Goal: Task Accomplishment & Management: Manage account settings

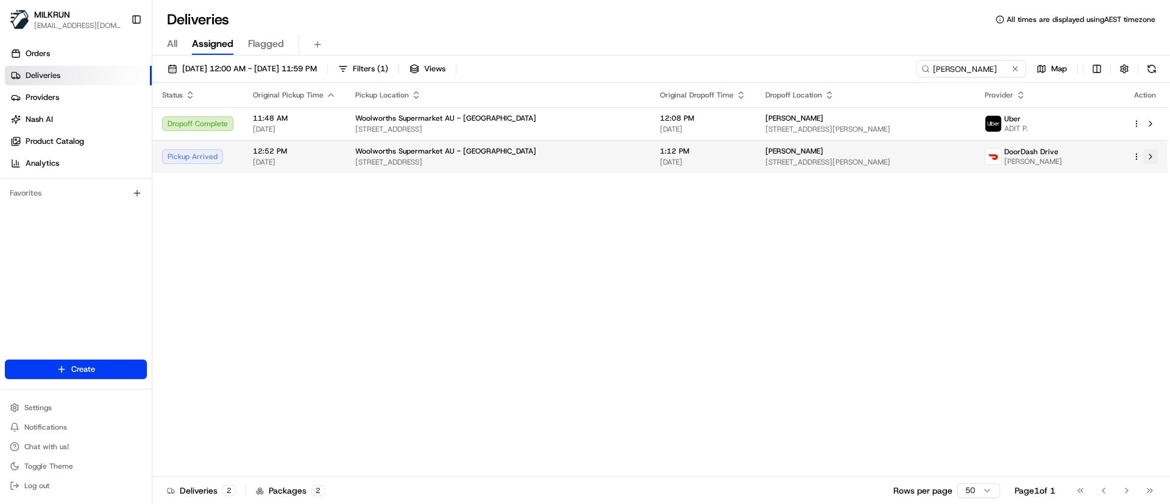
click at [1154, 152] on button at bounding box center [1151, 156] width 15 height 15
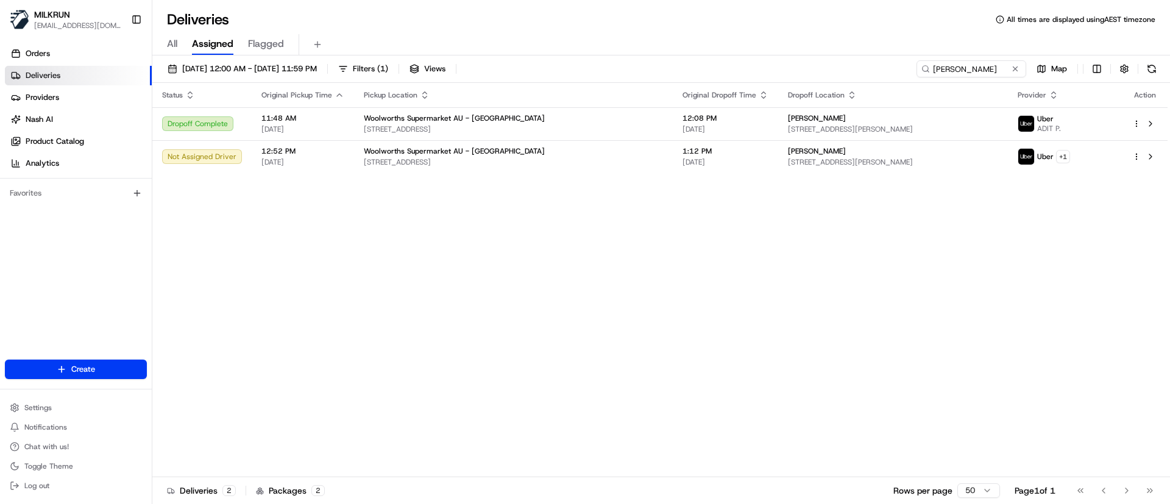
click at [560, 313] on div "Status Original Pickup Time Pickup Location Original Dropoff Time Dropoff Locat…" at bounding box center [660, 280] width 1016 height 394
drag, startPoint x: 994, startPoint y: 66, endPoint x: 760, endPoint y: 59, distance: 234.2
click at [760, 59] on div "23/08/2025 12:00 AM - 23/08/2025 11:59 PM Filters ( 1 ) Views Adam Beros Map St…" at bounding box center [661, 280] width 1018 height 451
paste input "Cheryl Bishop"
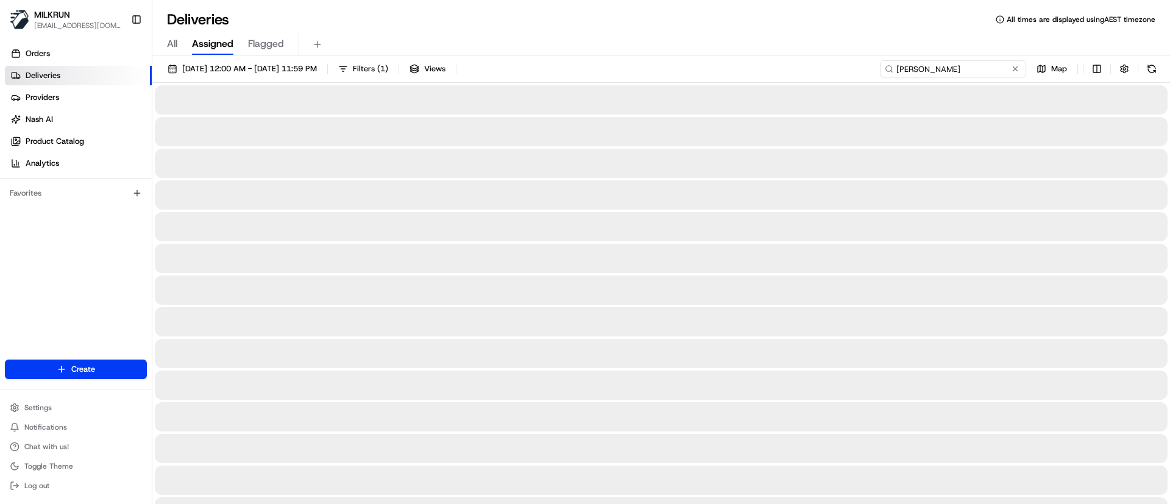
click at [899, 62] on input "Cheryl Bishop" at bounding box center [953, 68] width 146 height 17
type input "Cheryl Bishop"
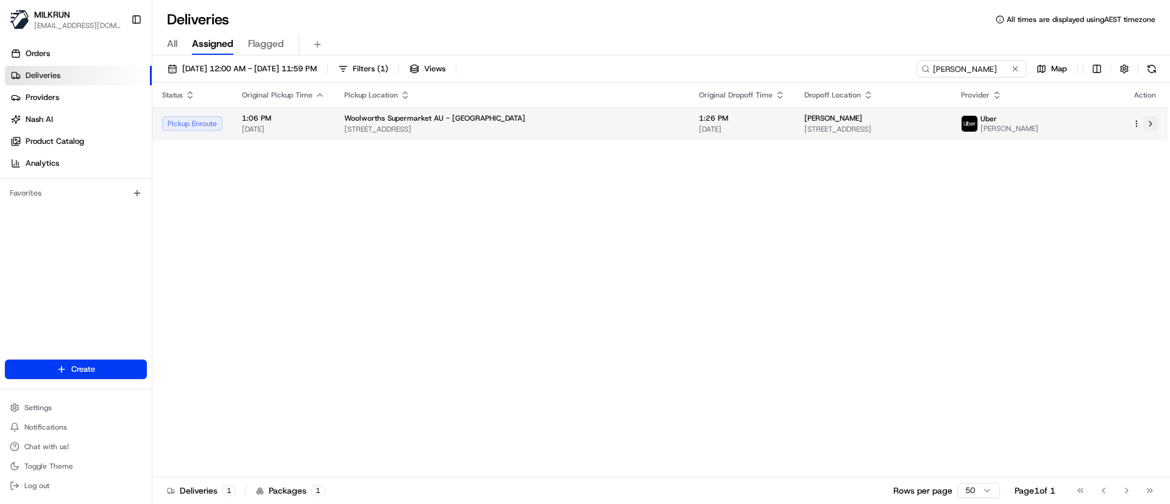
click at [1151, 124] on button at bounding box center [1151, 123] width 15 height 15
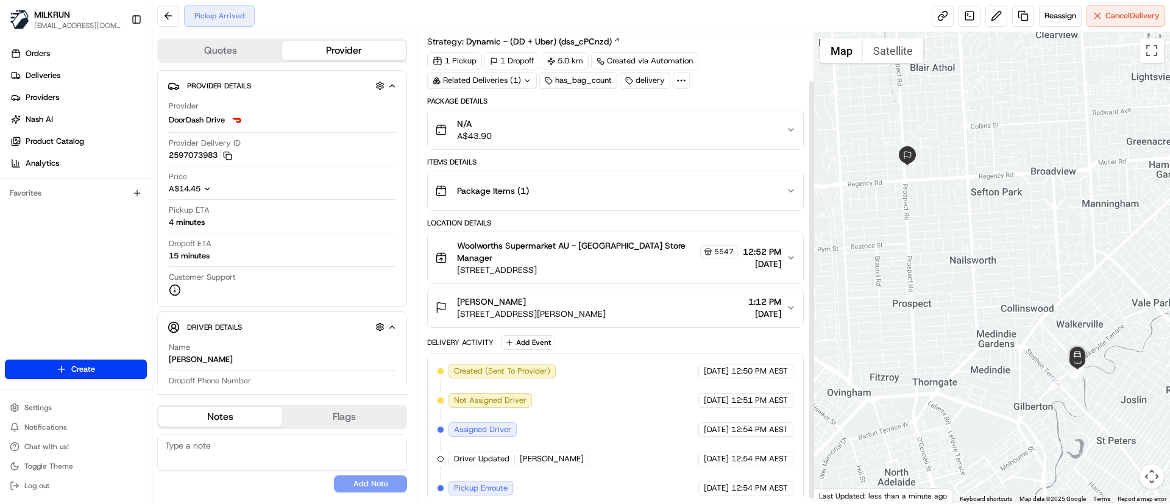
scroll to position [59, 0]
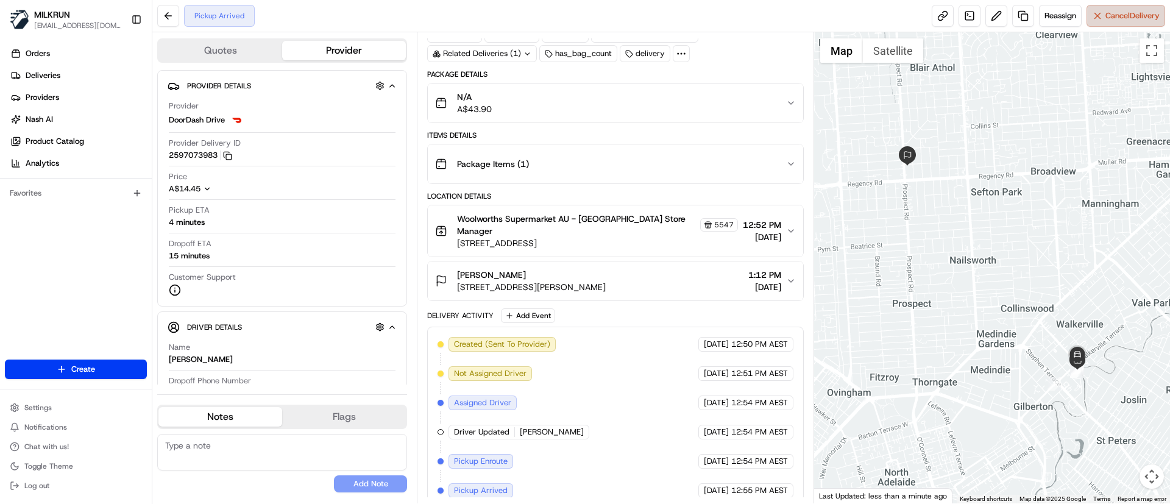
click at [1122, 18] on span "Cancel Delivery" at bounding box center [1133, 15] width 54 height 11
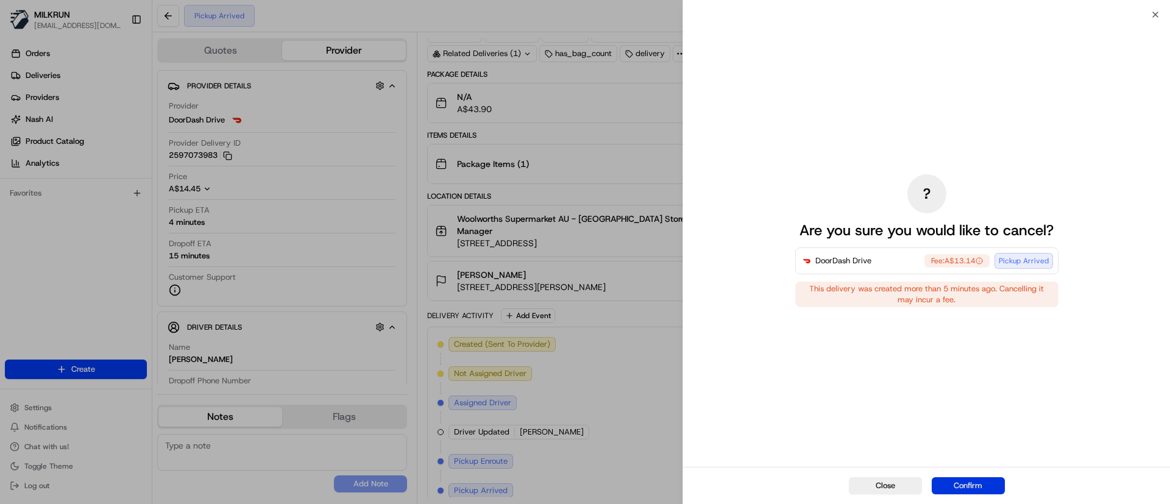
click at [980, 487] on button "Confirm" at bounding box center [968, 485] width 73 height 17
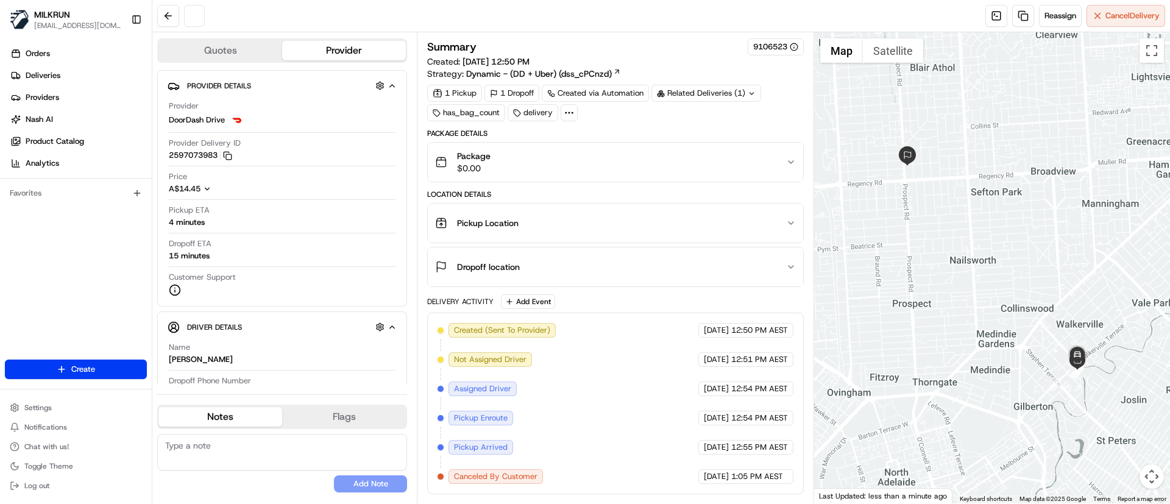
scroll to position [0, 0]
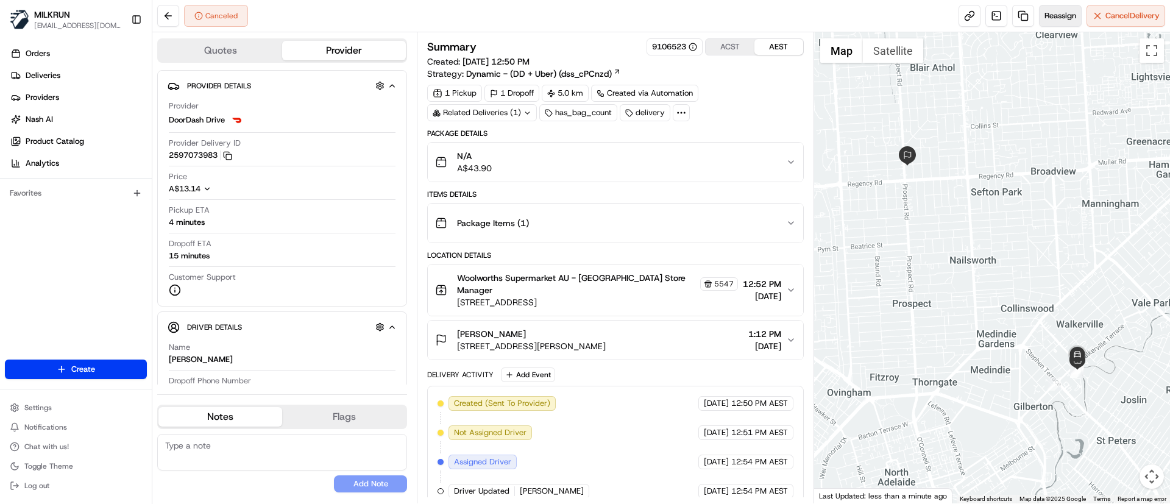
click at [1060, 13] on span "Reassign" at bounding box center [1061, 15] width 32 height 11
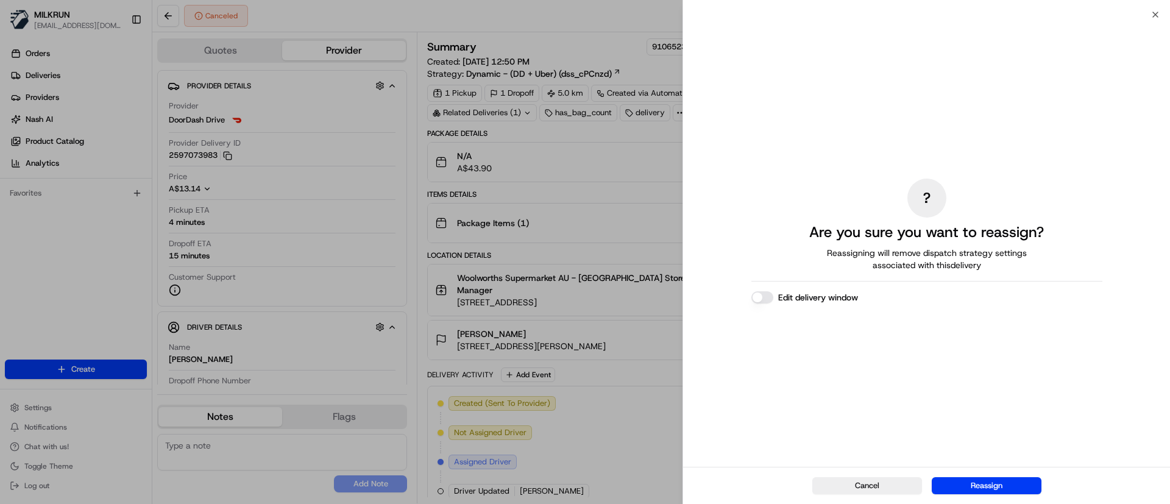
click at [766, 292] on button "Edit delivery window" at bounding box center [763, 297] width 22 height 12
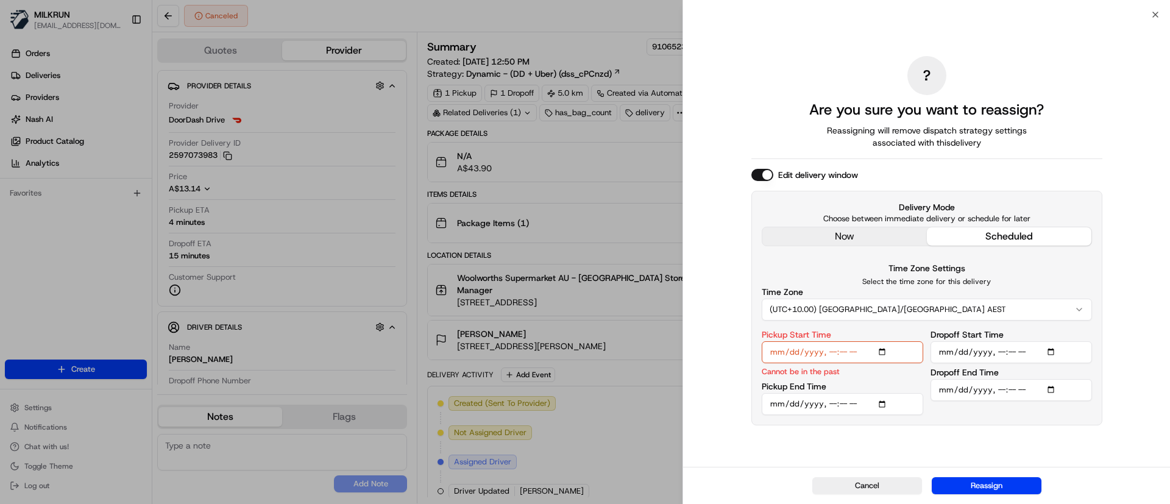
click at [833, 352] on input "Pickup Start Time" at bounding box center [843, 352] width 162 height 22
type input "2025-08-23T13:35"
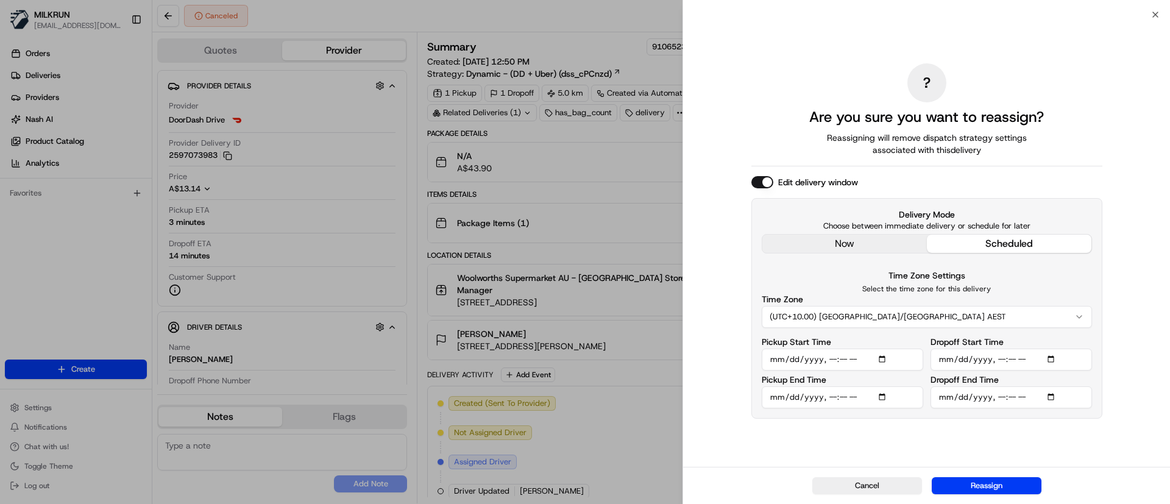
click at [883, 394] on input "Pickup End Time" at bounding box center [843, 397] width 162 height 22
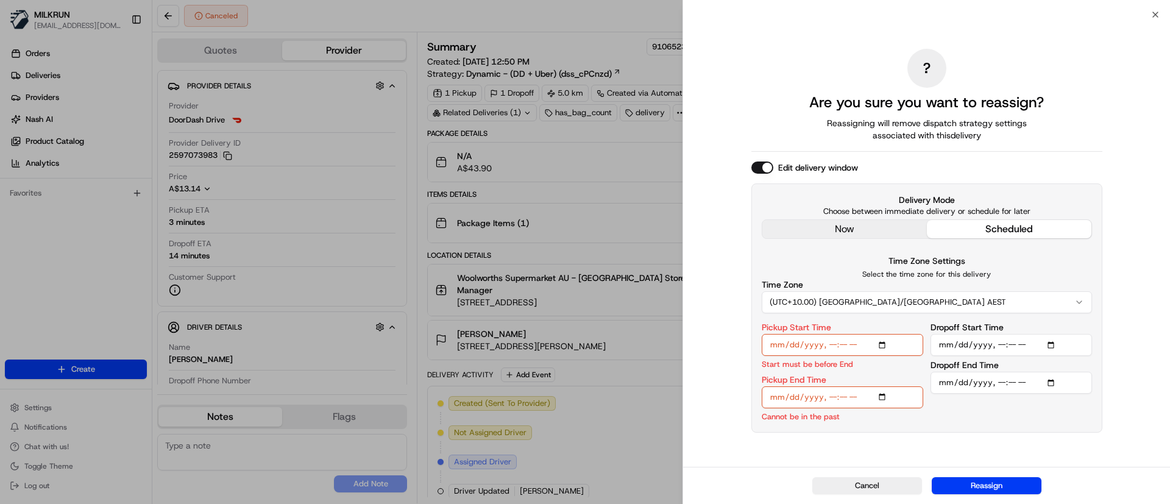
click at [849, 435] on div "? Are you sure you want to reassign? Reassigning will remove dispatch strategy …" at bounding box center [927, 240] width 351 height 447
click at [844, 399] on input "Pickup End Time" at bounding box center [843, 397] width 162 height 22
type input "2025-08-23T13:40"
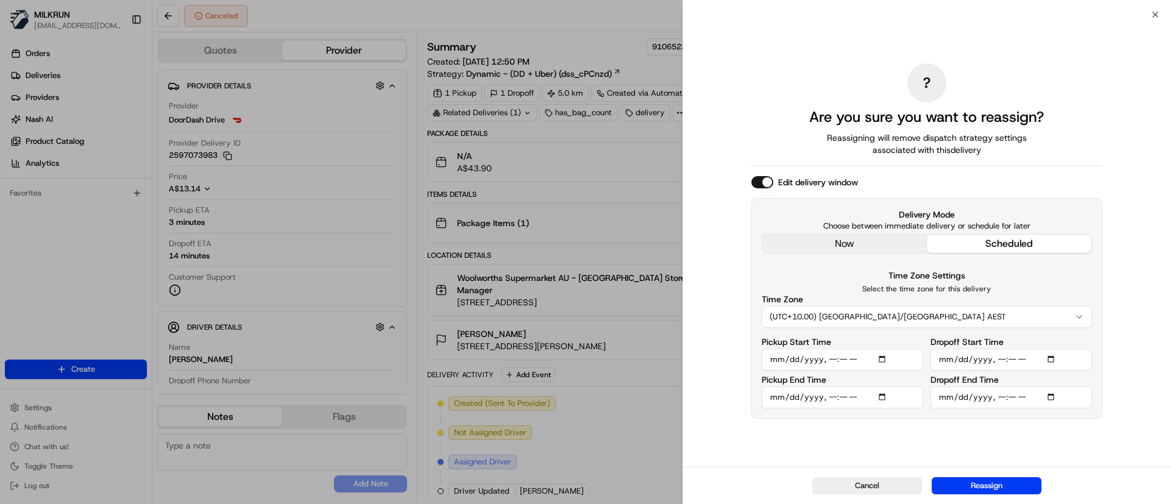
click at [1054, 361] on input "Dropoff Start Time" at bounding box center [1012, 360] width 162 height 22
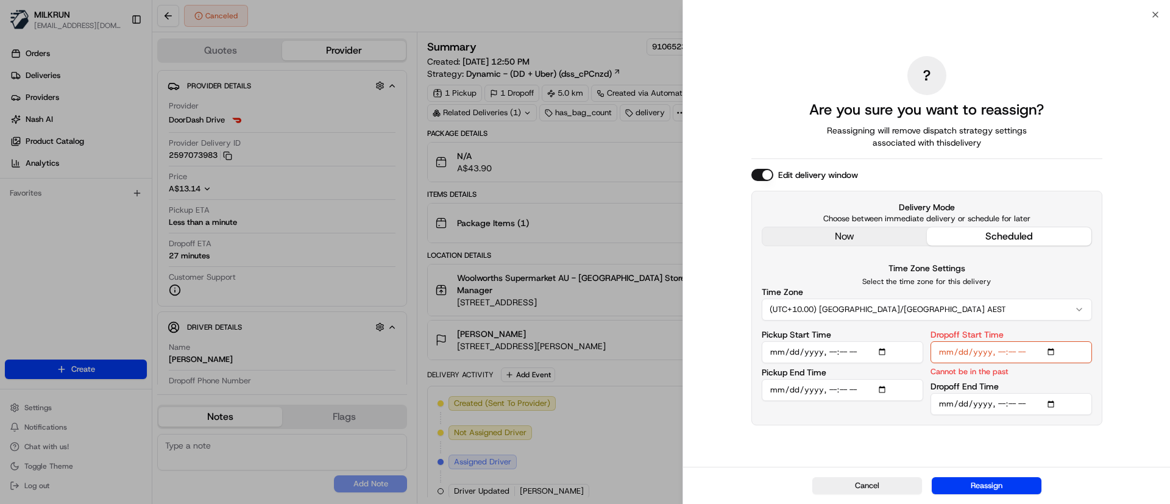
type input "2025-08-23T13:06"
click at [1003, 355] on input "Dropoff Start Time" at bounding box center [1012, 352] width 162 height 22
type input "2025-08-23T14:00"
click at [998, 400] on input "Dropoff End Time" at bounding box center [1012, 404] width 162 height 22
type input "2025-08-23T14:05"
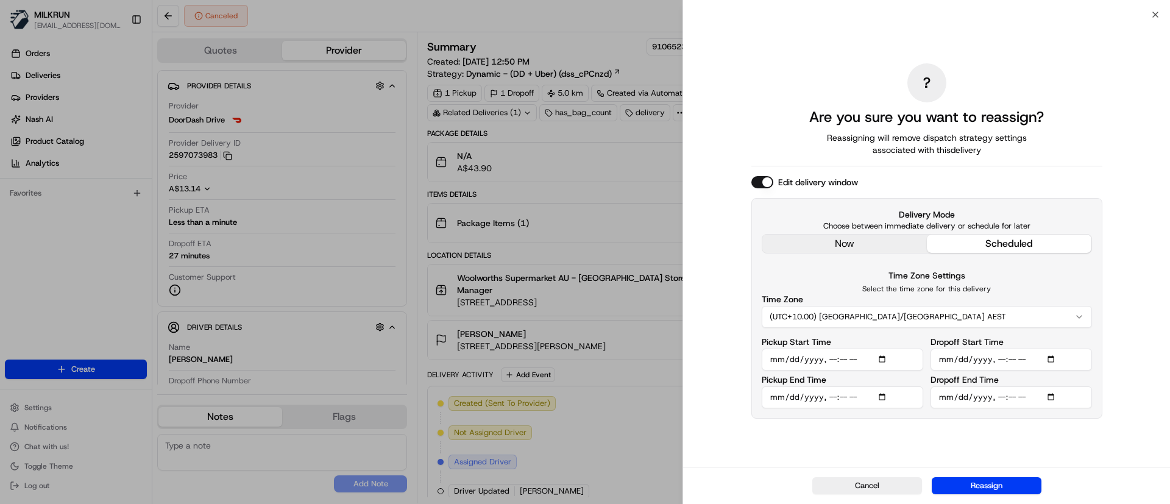
click at [1000, 442] on div "? Are you sure you want to reassign? Reassigning will remove dispatch strategy …" at bounding box center [927, 240] width 351 height 447
click at [971, 482] on button "Reassign" at bounding box center [987, 485] width 110 height 17
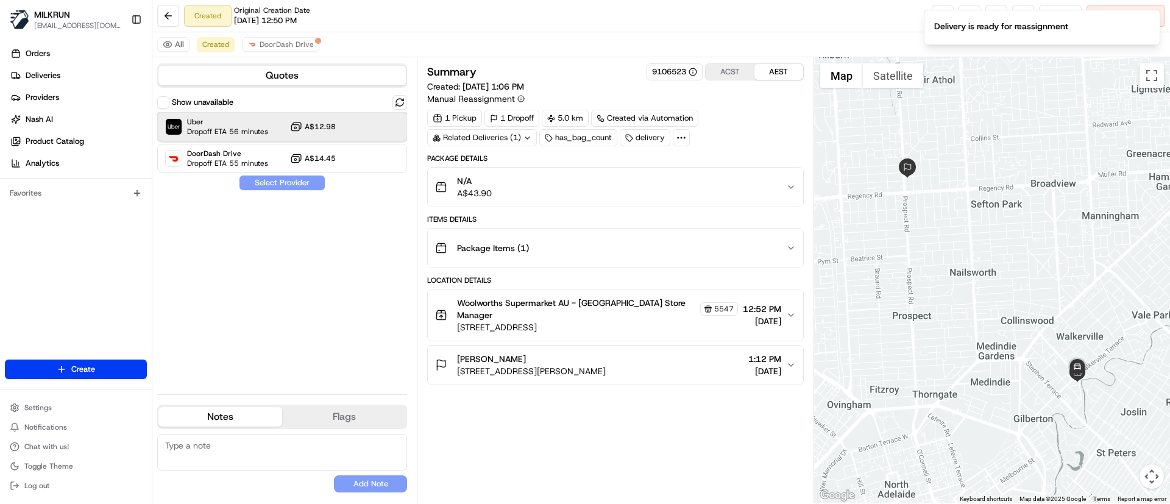
click at [262, 132] on span "Dropoff ETA 56 minutes" at bounding box center [227, 132] width 81 height 10
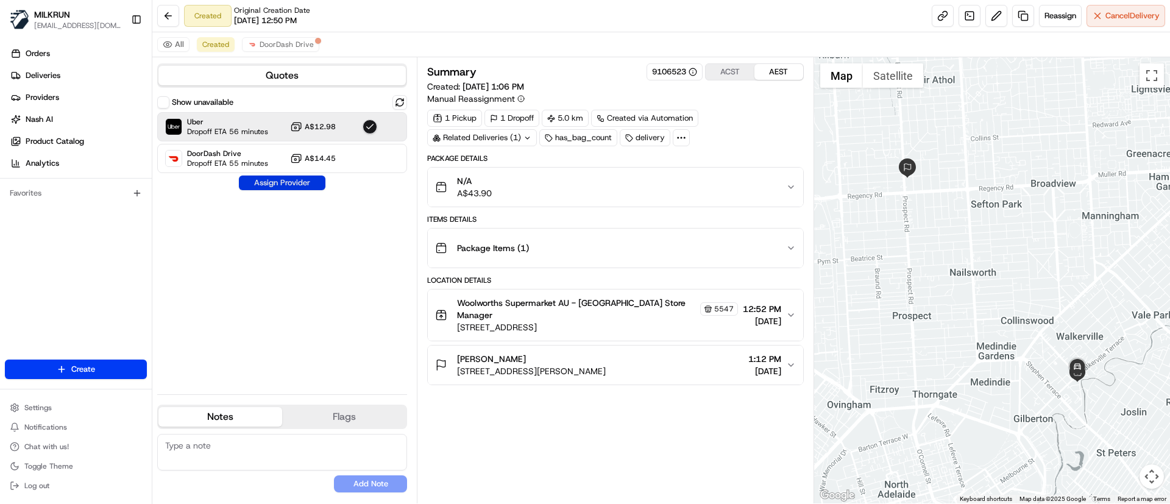
click at [294, 188] on button "Assign Provider" at bounding box center [282, 183] width 87 height 15
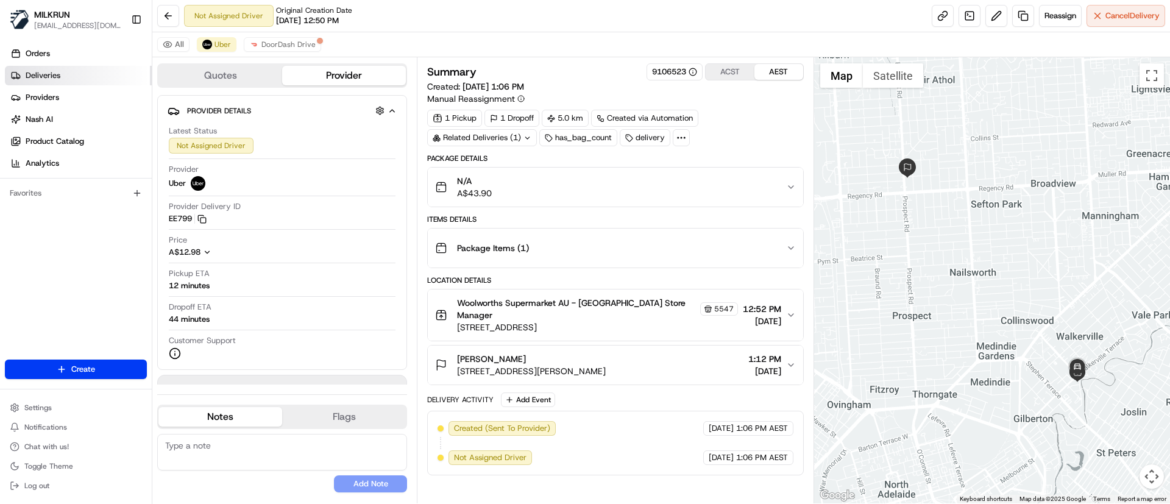
click at [35, 76] on span "Deliveries" at bounding box center [43, 75] width 35 height 11
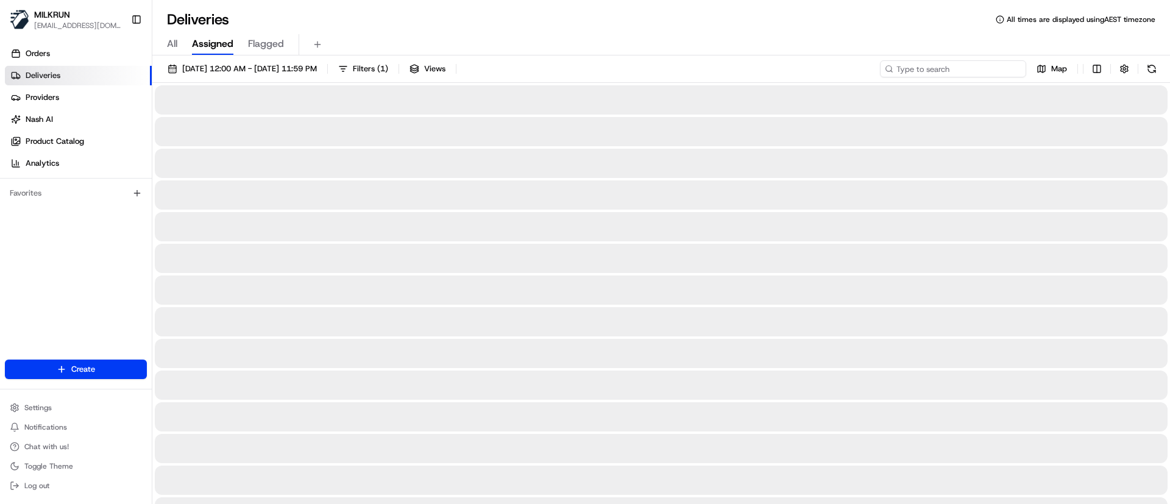
click at [969, 65] on input at bounding box center [953, 68] width 146 height 17
paste input "Juna Tamang"
click at [899, 67] on input "Juna Tamang" at bounding box center [953, 68] width 146 height 17
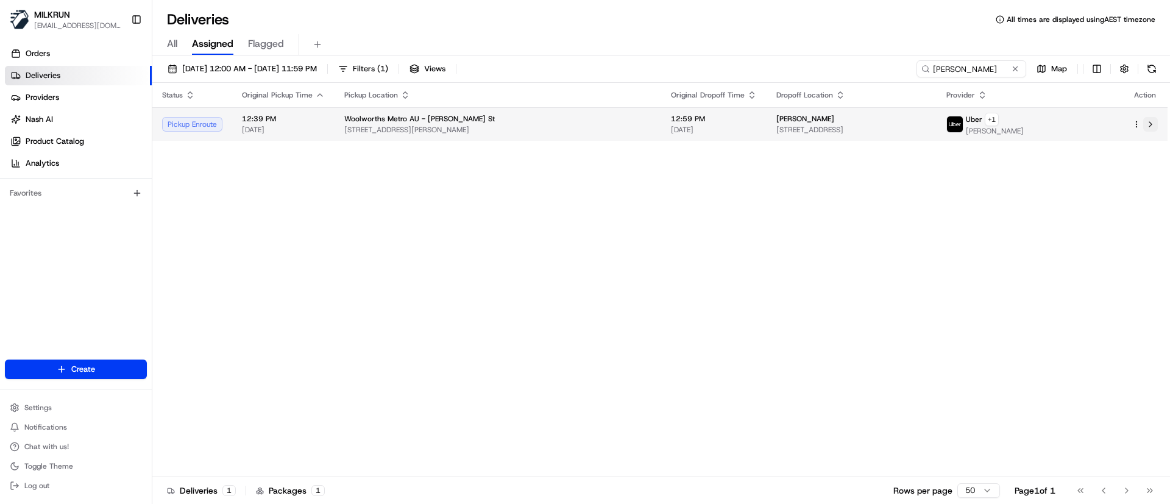
click at [1155, 127] on button at bounding box center [1151, 124] width 15 height 15
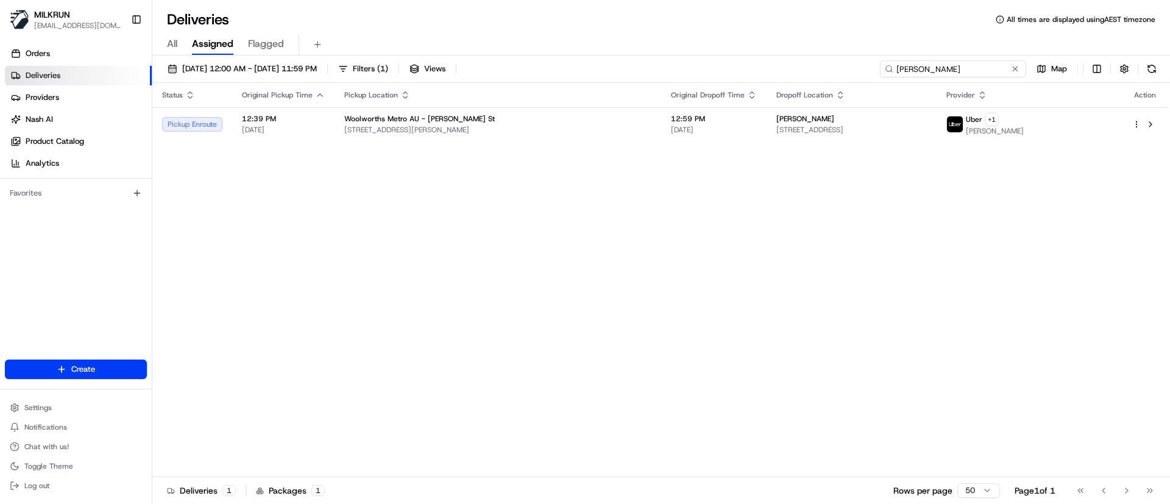
drag, startPoint x: 947, startPoint y: 66, endPoint x: 833, endPoint y: 65, distance: 114.6
click at [833, 65] on div "23/08/2025 12:00 AM - 23/08/2025 11:59 PM Filters ( 1 ) Views Juna Tamang Map" at bounding box center [661, 71] width 1018 height 23
paste input "AMIN A."
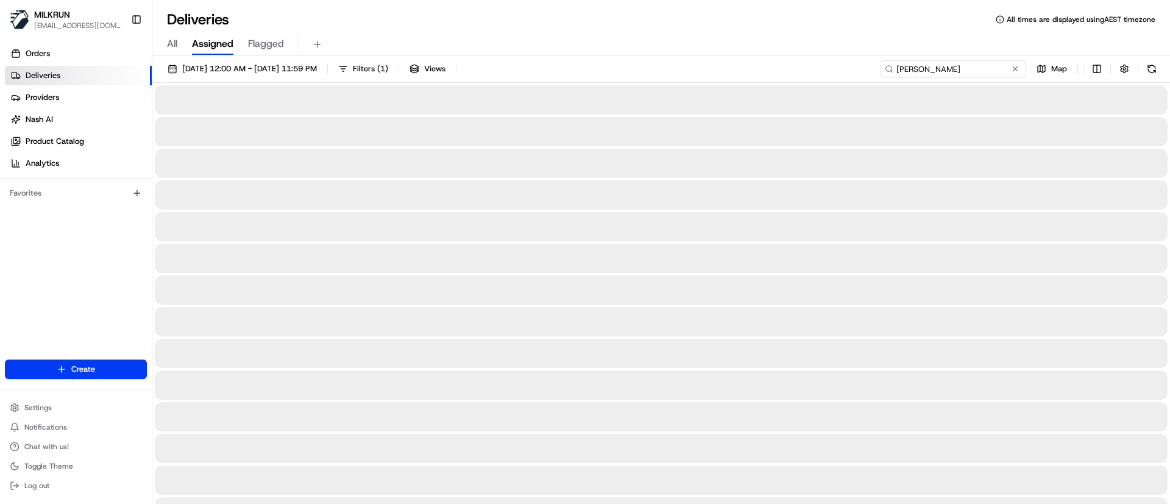
type input "AMIN A."
click at [900, 68] on input "AMIN A." at bounding box center [953, 68] width 146 height 17
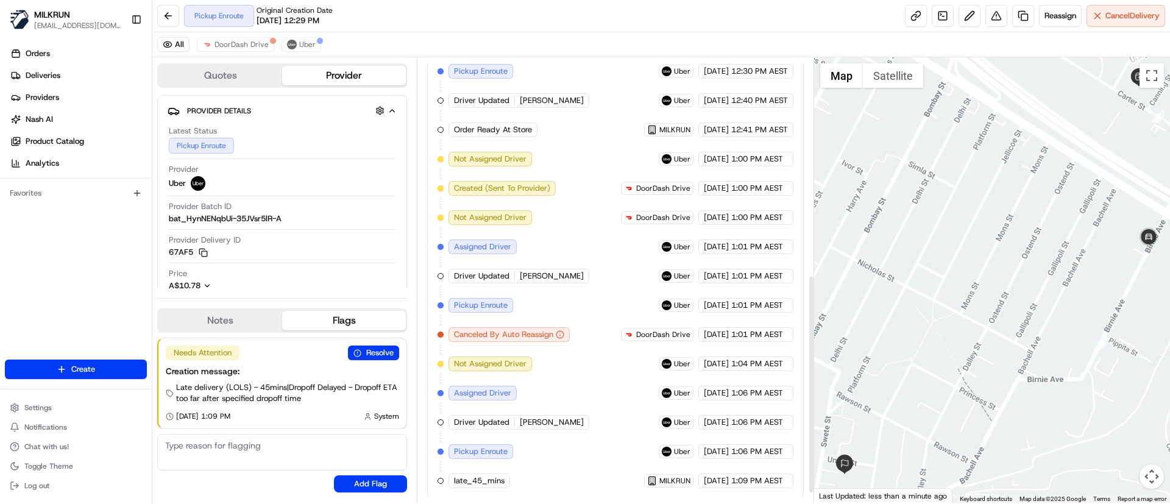
scroll to position [464, 0]
click at [304, 41] on span "Uber" at bounding box center [307, 45] width 16 height 10
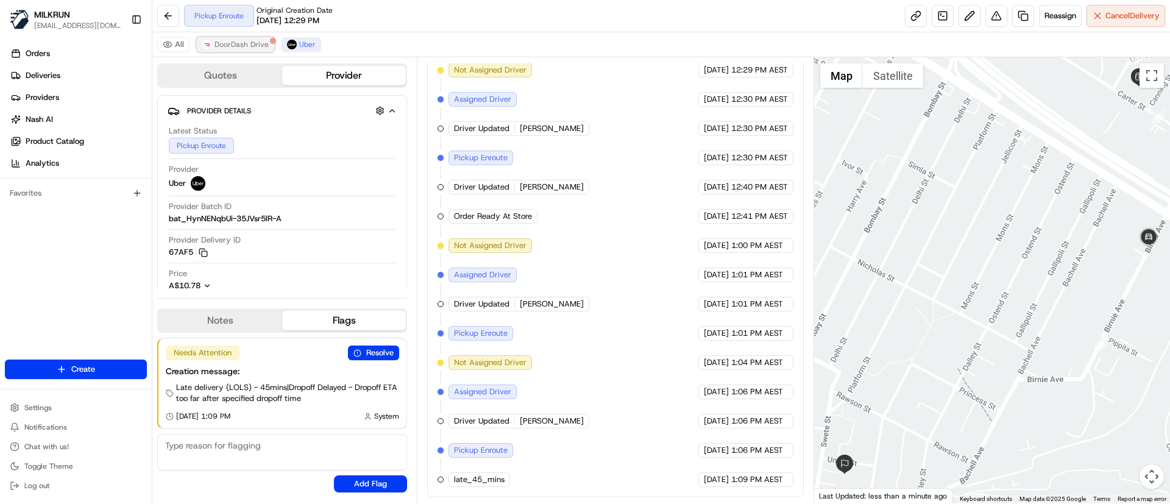
click at [258, 41] on span "DoorDash Drive" at bounding box center [242, 45] width 54 height 10
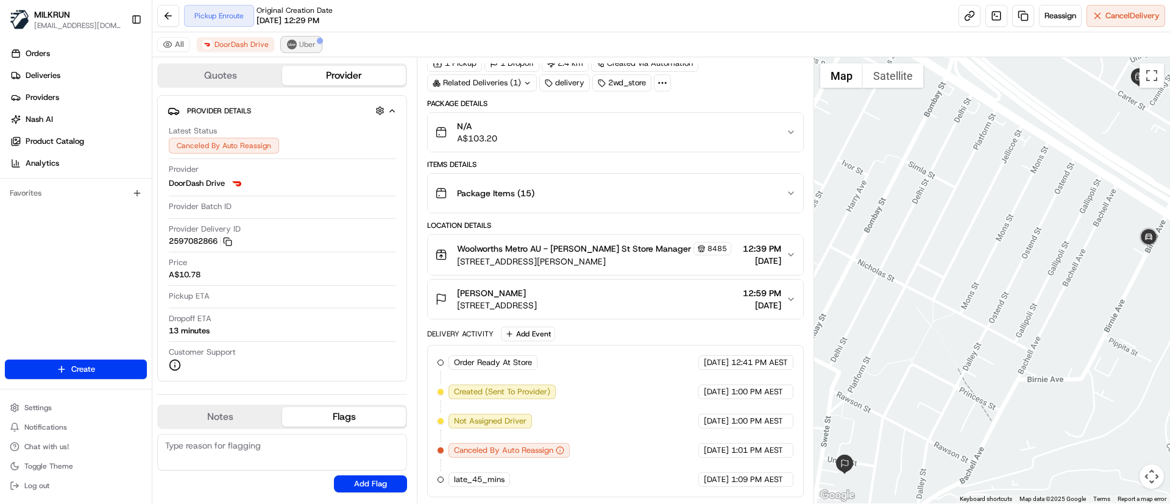
click at [305, 46] on span "Uber" at bounding box center [307, 45] width 16 height 10
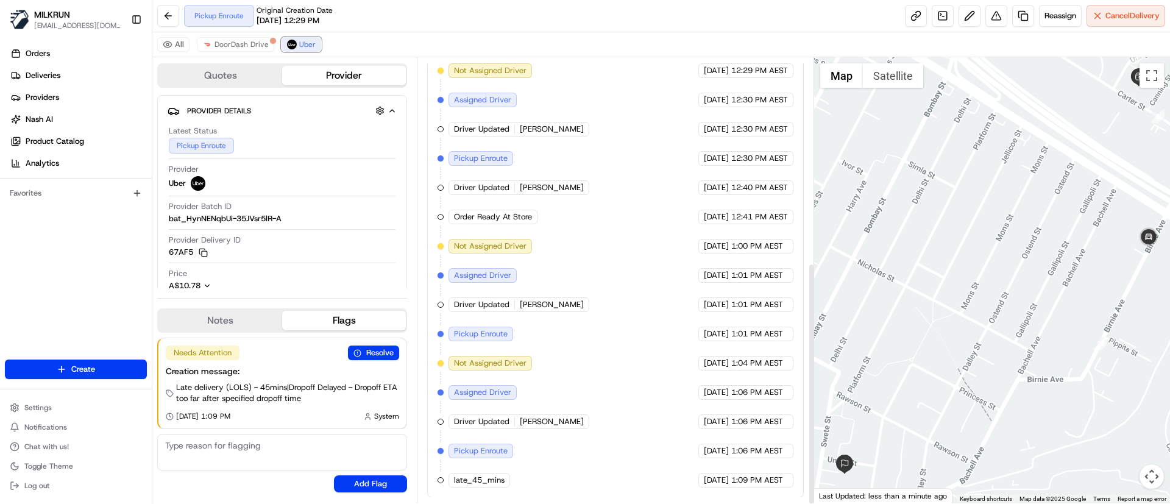
scroll to position [377, 0]
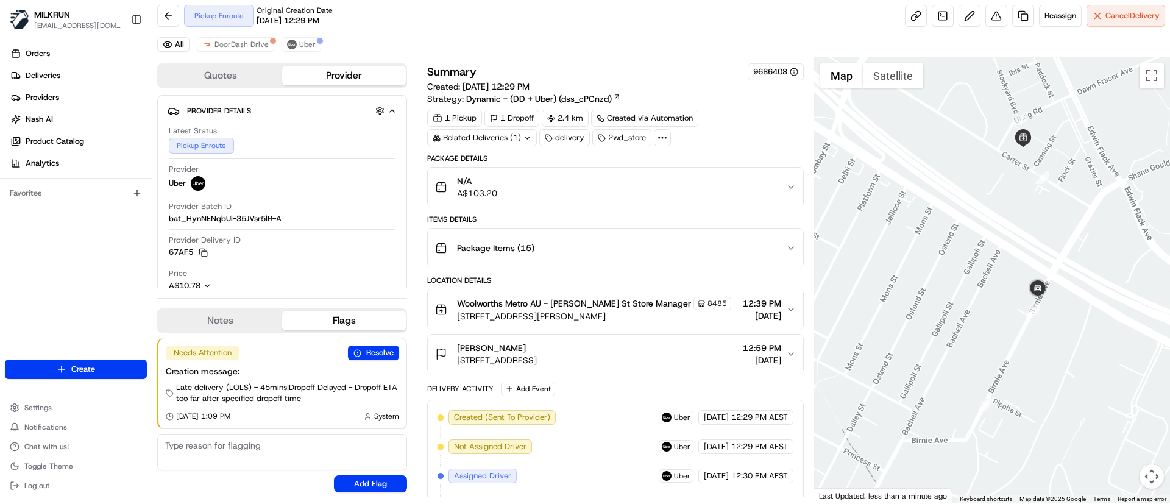
drag, startPoint x: 1072, startPoint y: 301, endPoint x: 946, endPoint y: 363, distance: 140.7
click at [946, 363] on div at bounding box center [992, 280] width 357 height 446
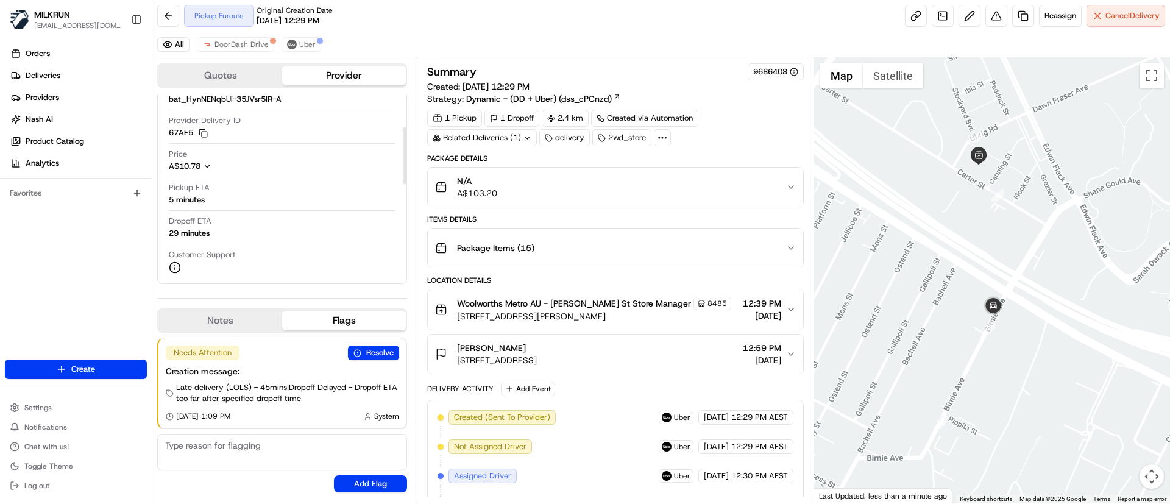
scroll to position [91, 0]
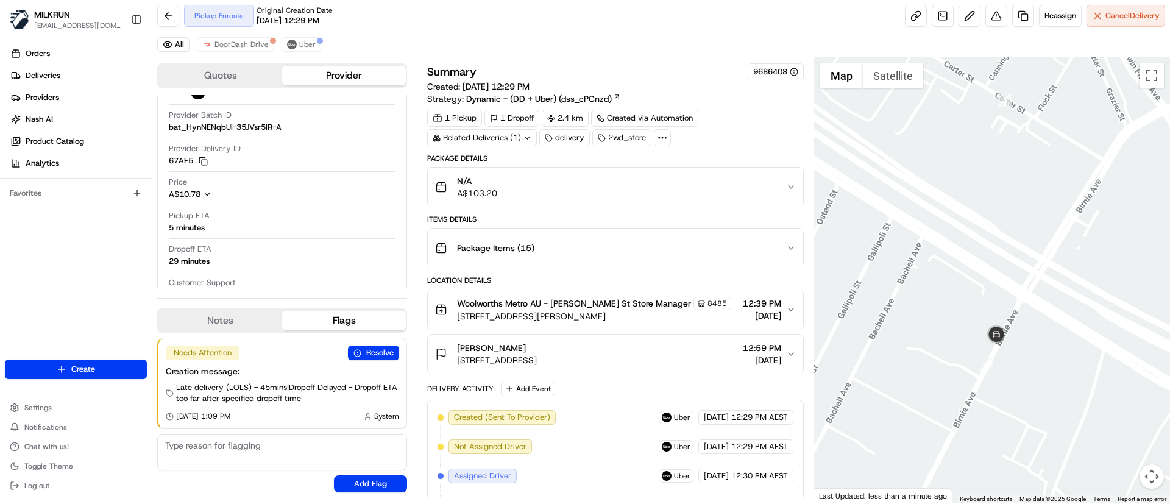
drag, startPoint x: 1006, startPoint y: 322, endPoint x: 973, endPoint y: 335, distance: 34.8
click at [973, 335] on div at bounding box center [992, 280] width 357 height 446
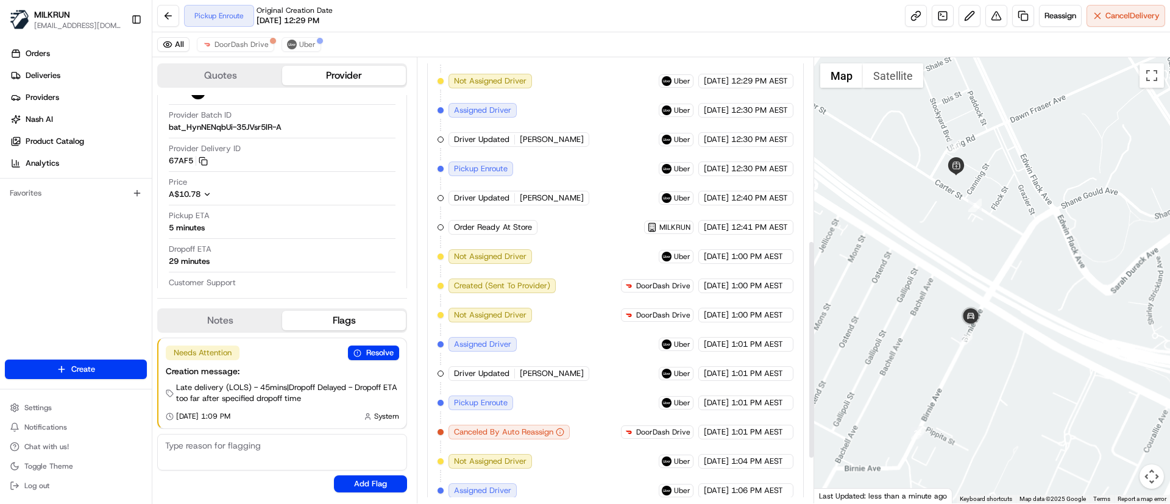
scroll to position [464, 0]
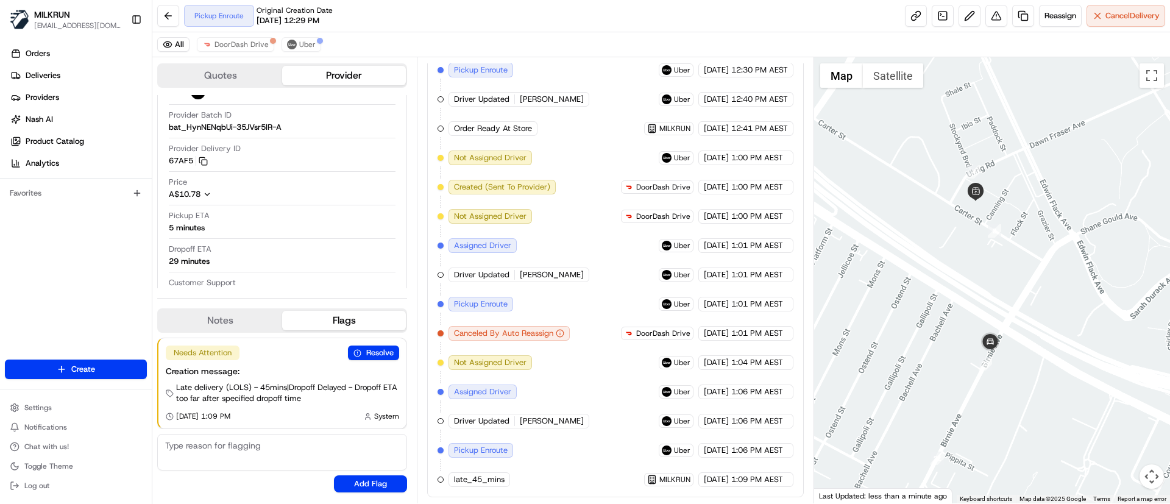
click at [919, 300] on div at bounding box center [992, 280] width 357 height 446
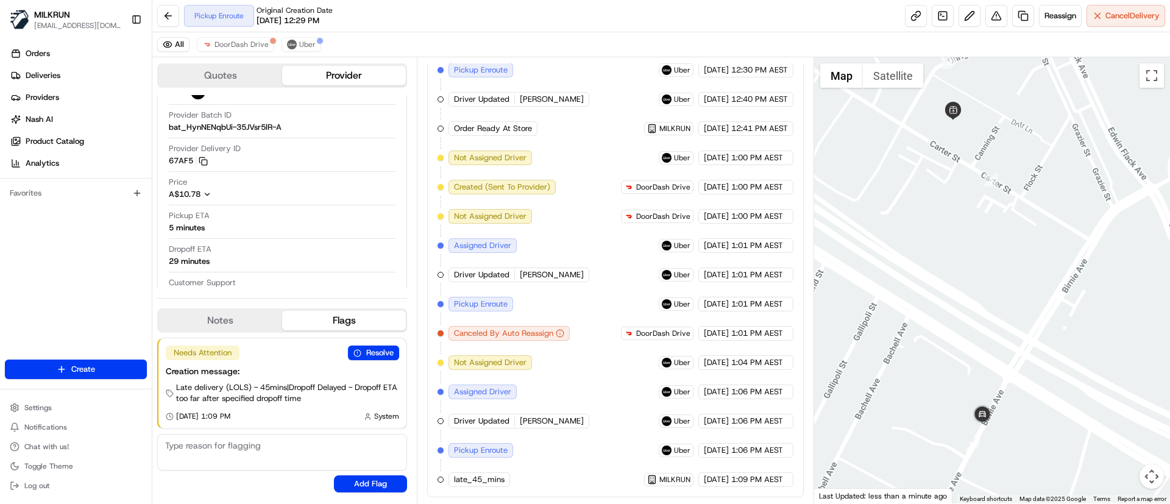
drag, startPoint x: 986, startPoint y: 282, endPoint x: 939, endPoint y: 295, distance: 48.8
click at [939, 295] on div at bounding box center [992, 280] width 357 height 446
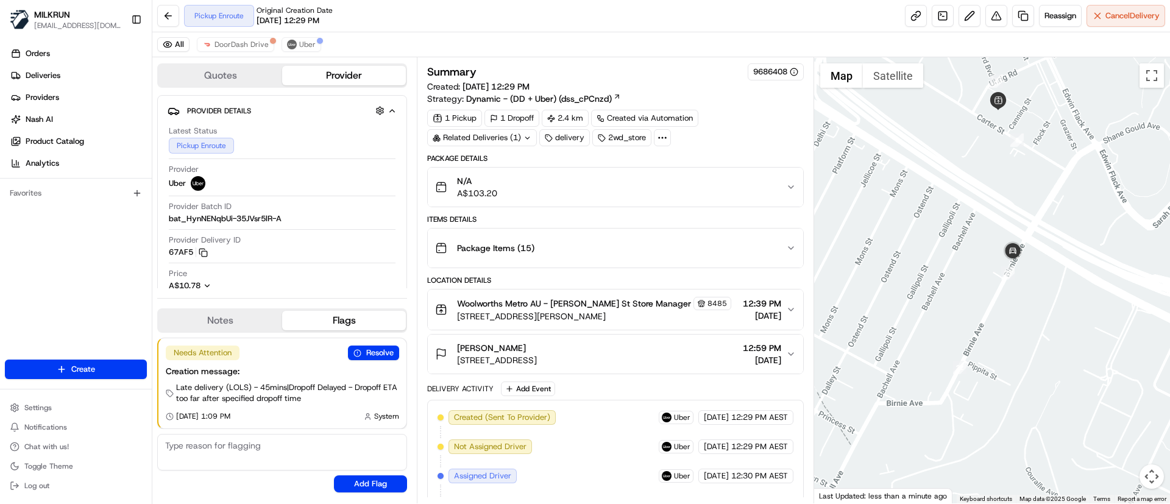
drag, startPoint x: 1122, startPoint y: 311, endPoint x: 980, endPoint y: 335, distance: 144.6
click at [980, 335] on div at bounding box center [992, 280] width 357 height 446
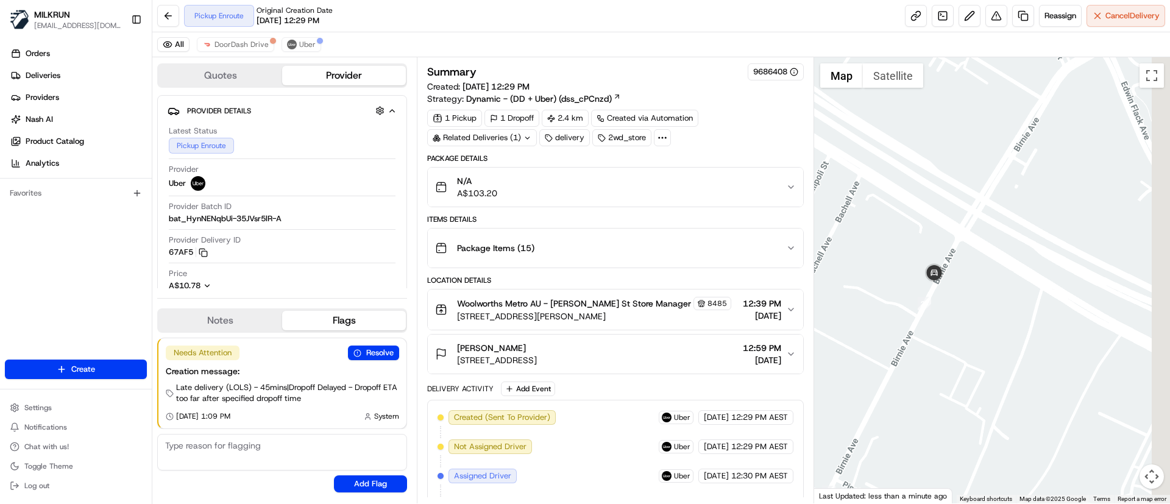
drag, startPoint x: 972, startPoint y: 313, endPoint x: 910, endPoint y: 344, distance: 69.0
click at [910, 344] on div at bounding box center [992, 280] width 357 height 446
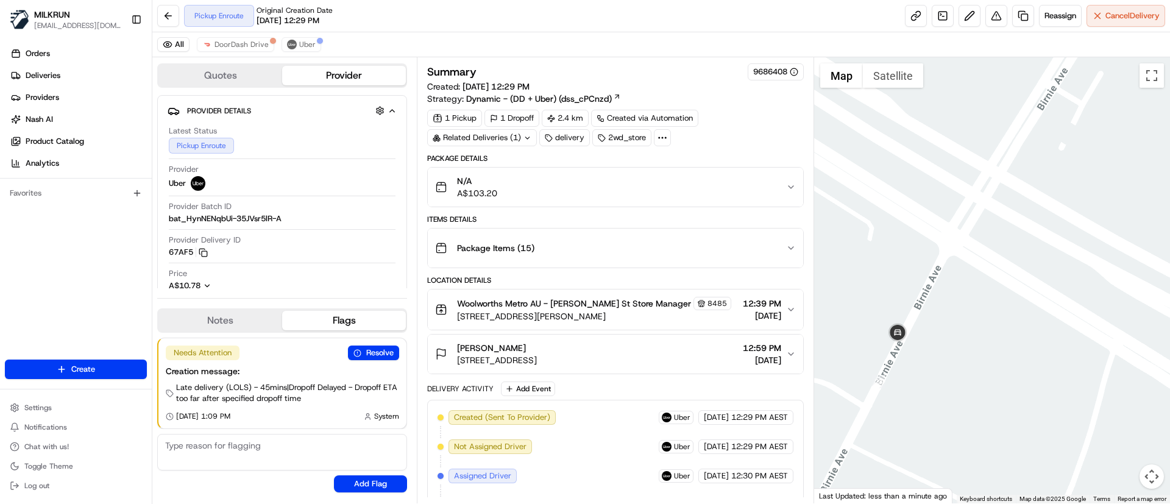
drag, startPoint x: 913, startPoint y: 297, endPoint x: 950, endPoint y: 298, distance: 36.6
click at [950, 298] on div at bounding box center [992, 280] width 357 height 446
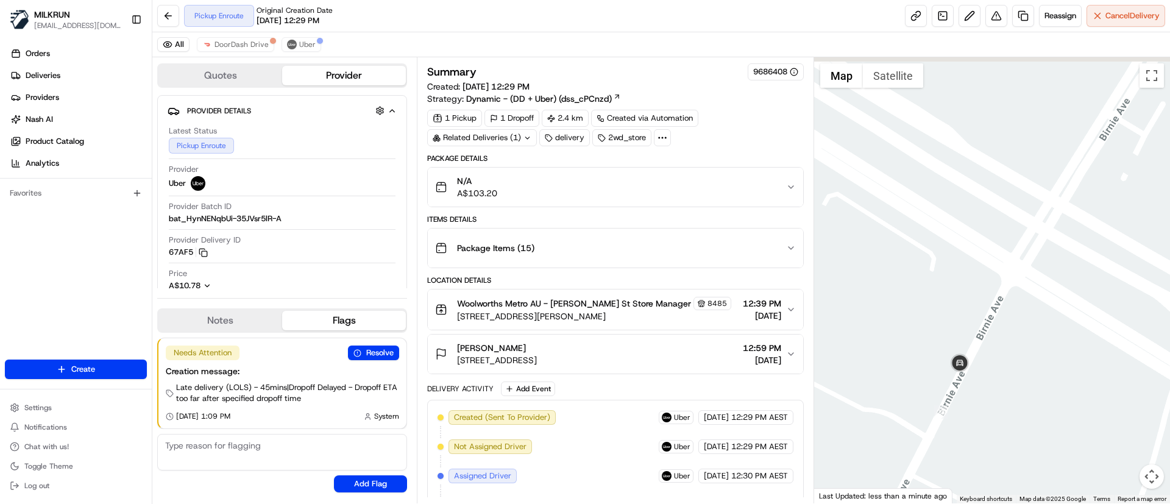
drag, startPoint x: 1045, startPoint y: 353, endPoint x: 1052, endPoint y: 358, distance: 9.1
click at [1052, 358] on div at bounding box center [992, 280] width 357 height 446
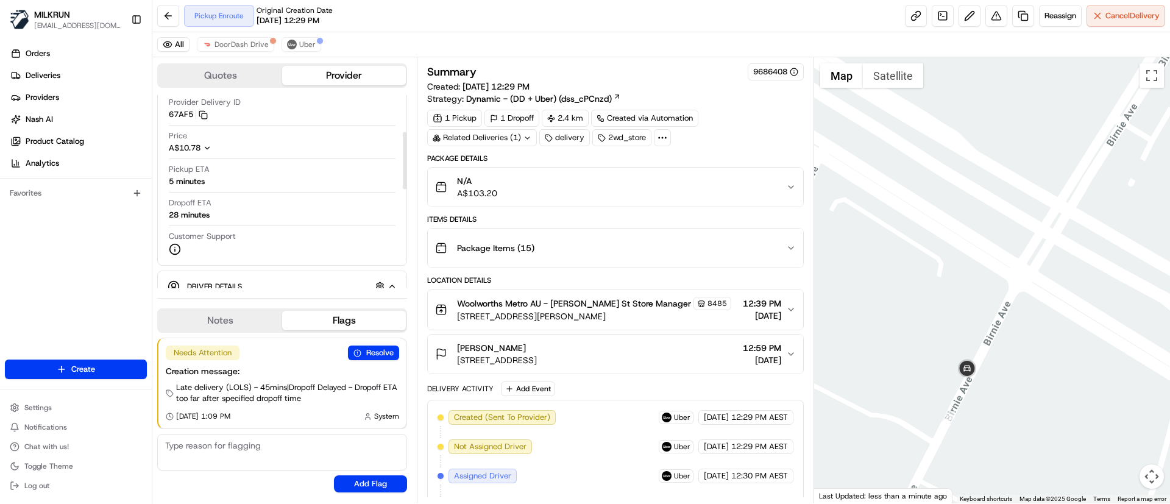
scroll to position [183, 0]
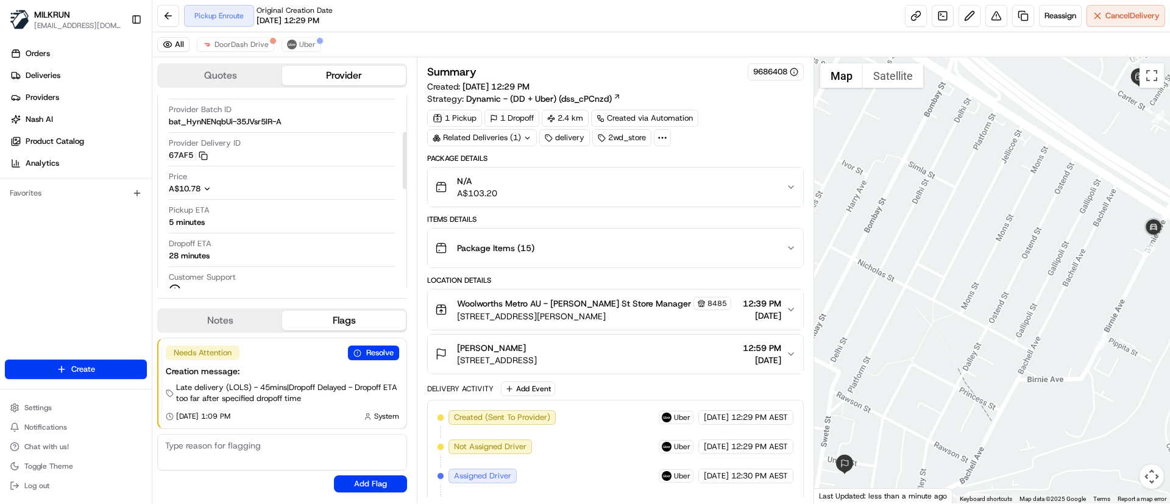
scroll to position [183, 0]
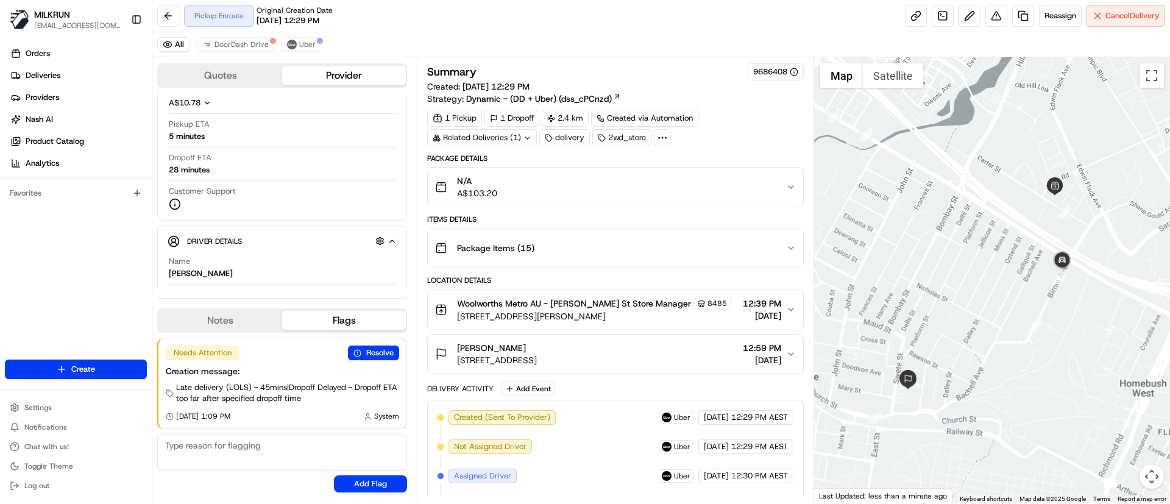
drag, startPoint x: 1095, startPoint y: 305, endPoint x: 1070, endPoint y: 338, distance: 41.2
click at [1070, 338] on div at bounding box center [992, 280] width 357 height 446
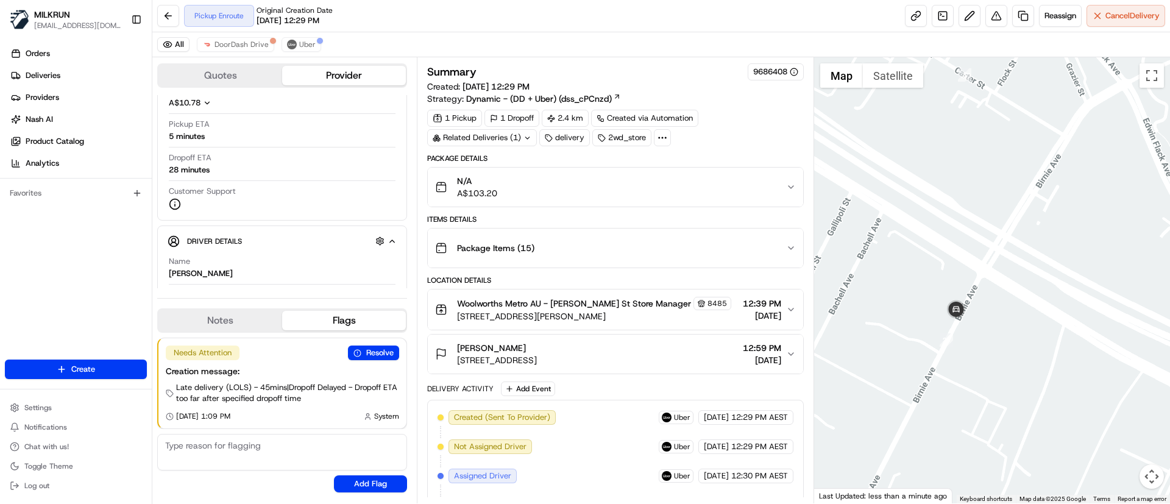
click at [1037, 283] on div at bounding box center [992, 280] width 357 height 446
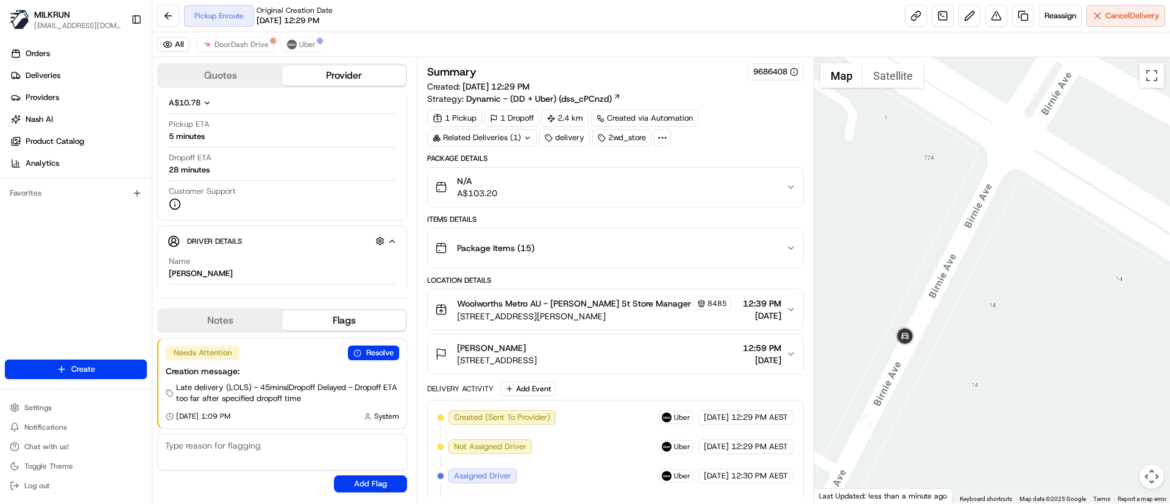
drag, startPoint x: 966, startPoint y: 327, endPoint x: 987, endPoint y: 340, distance: 24.4
click at [987, 340] on div at bounding box center [992, 280] width 357 height 446
click at [1049, 18] on span "Reassign" at bounding box center [1061, 15] width 32 height 11
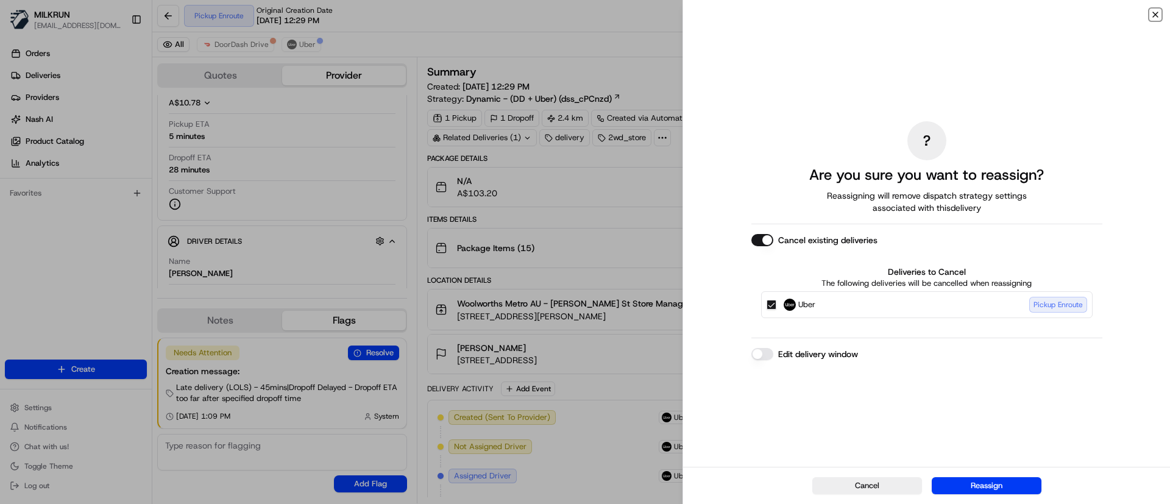
click at [1154, 10] on icon "button" at bounding box center [1156, 15] width 10 height 10
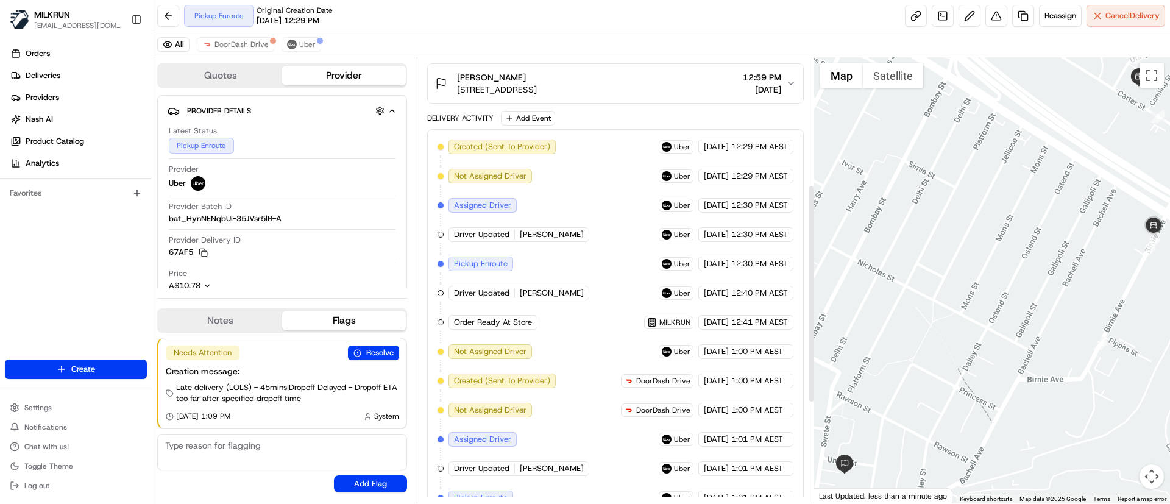
scroll to position [274, 0]
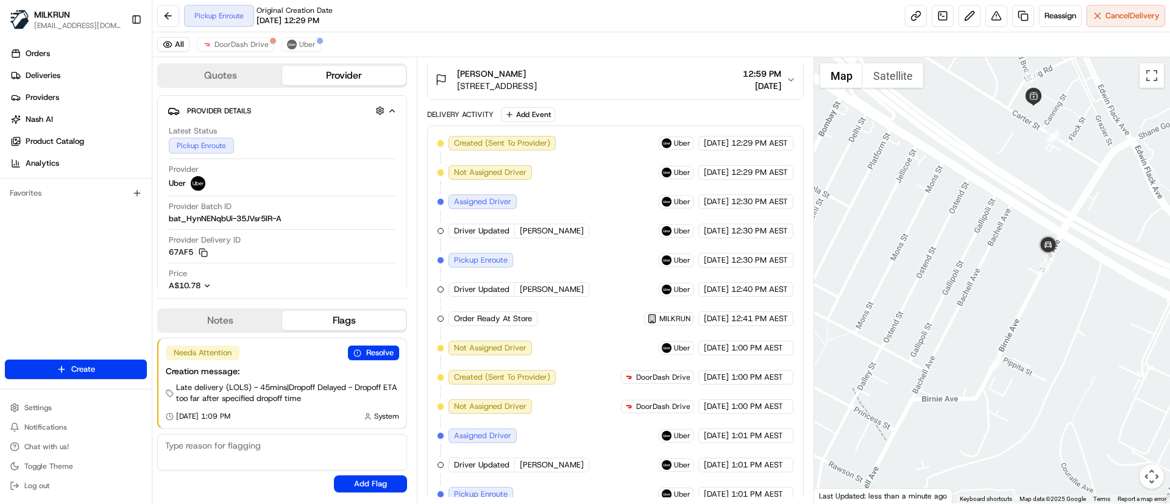
drag, startPoint x: 945, startPoint y: 305, endPoint x: 839, endPoint y: 326, distance: 108.7
click at [839, 326] on div at bounding box center [992, 280] width 357 height 446
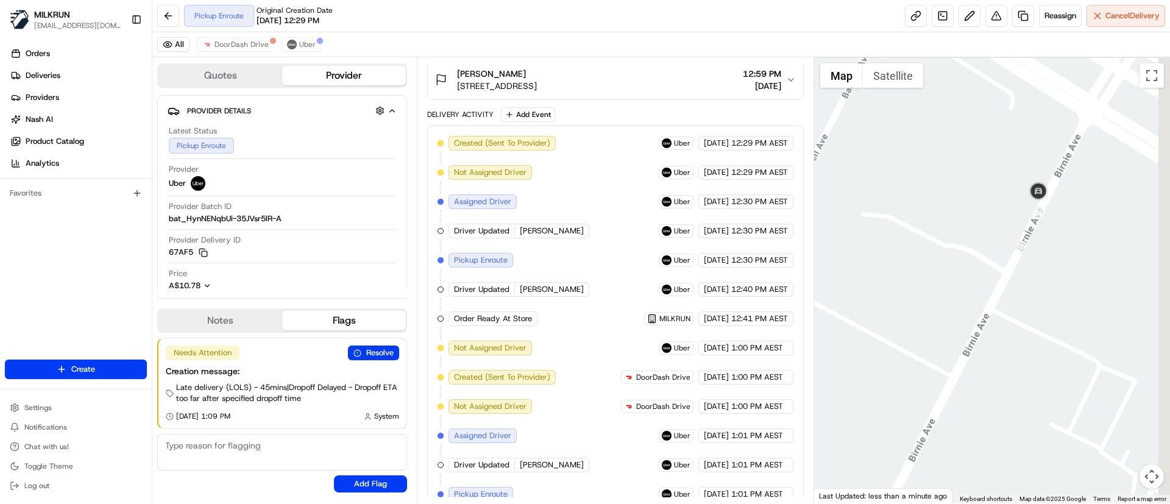
drag, startPoint x: 1058, startPoint y: 279, endPoint x: 933, endPoint y: 315, distance: 129.6
click at [933, 315] on div at bounding box center [992, 280] width 357 height 446
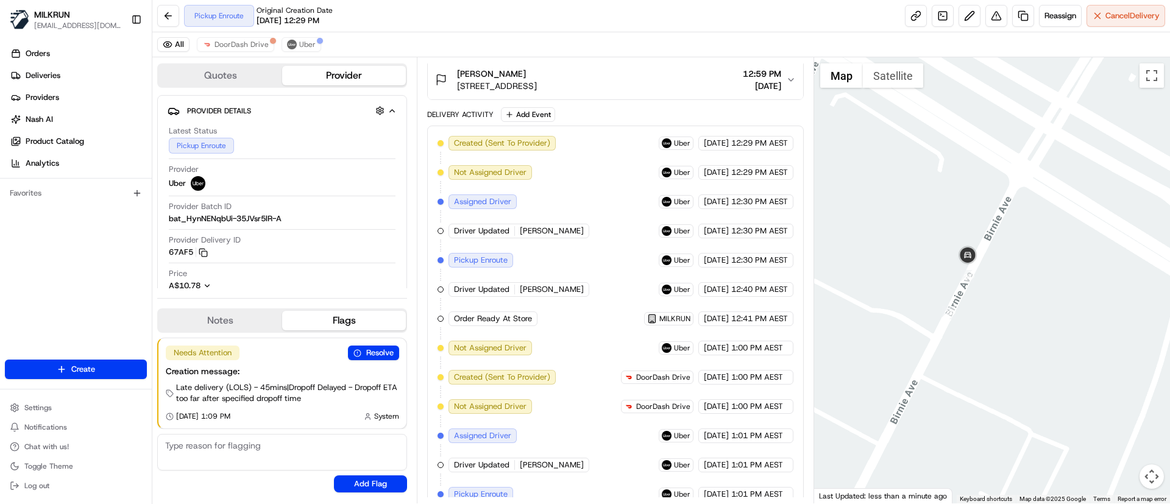
drag, startPoint x: 1049, startPoint y: 236, endPoint x: 989, endPoint y: 299, distance: 87.5
click at [989, 299] on div at bounding box center [992, 280] width 357 height 446
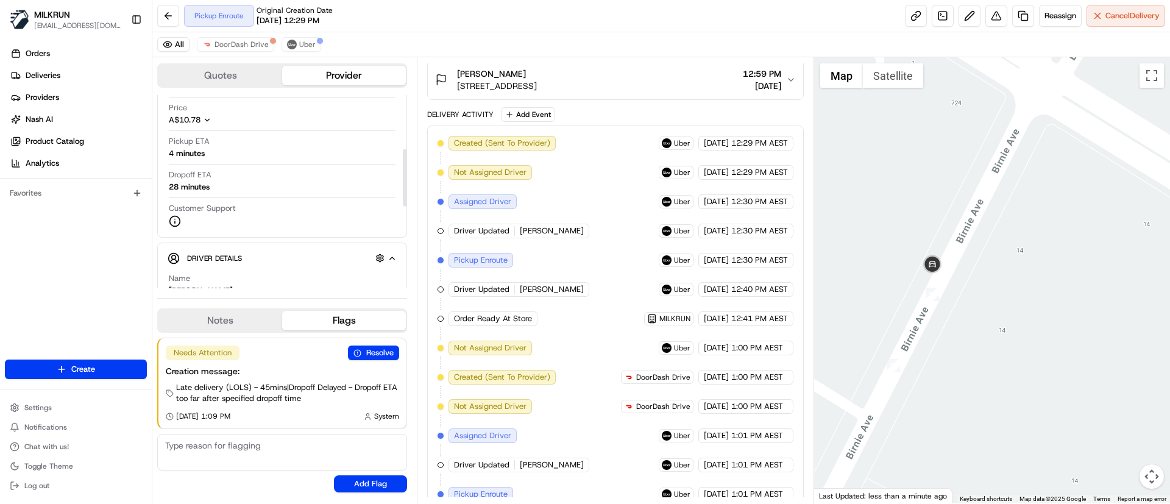
scroll to position [183, 0]
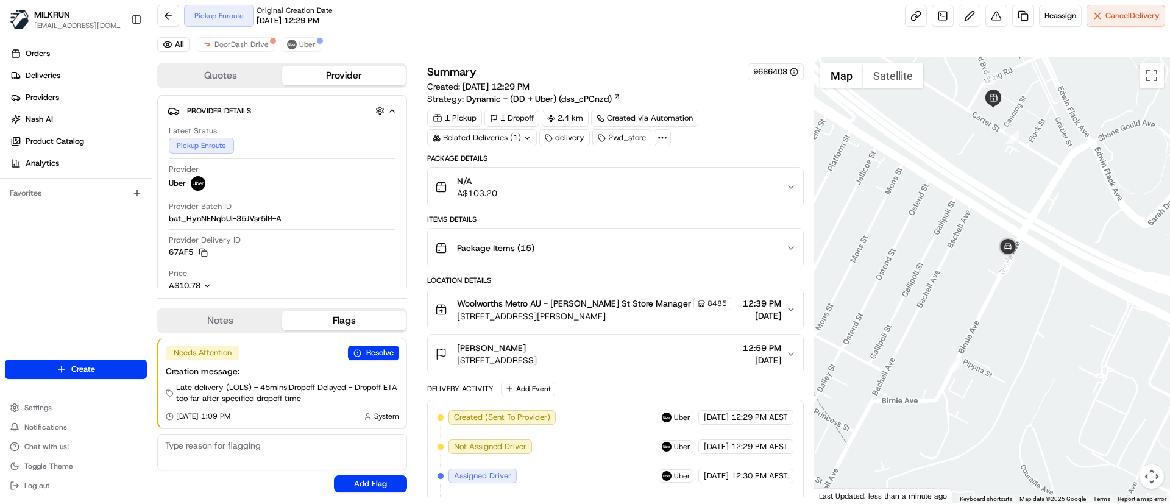
drag, startPoint x: 1005, startPoint y: 322, endPoint x: 859, endPoint y: 336, distance: 146.4
click at [850, 346] on div at bounding box center [992, 280] width 357 height 446
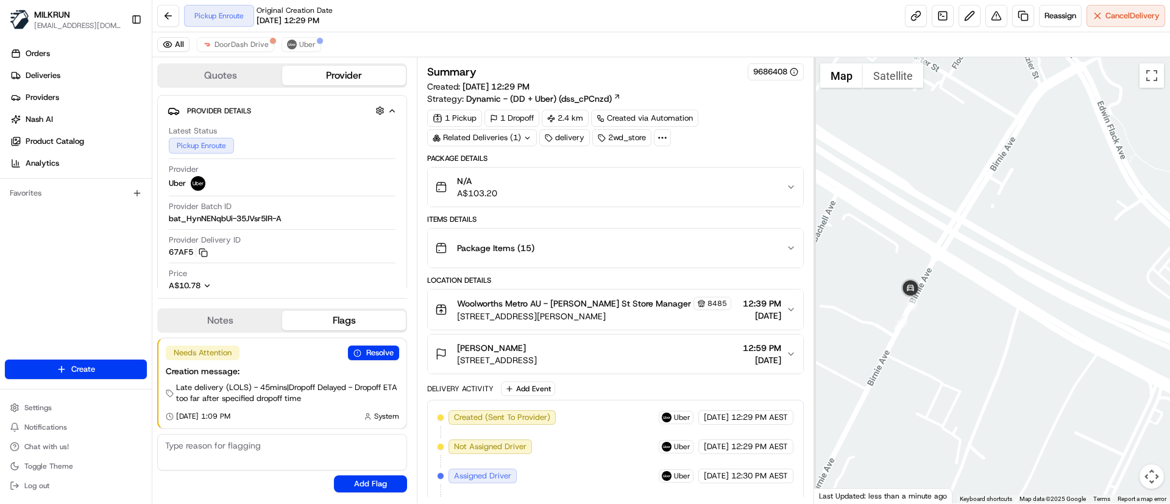
drag, startPoint x: 952, startPoint y: 292, endPoint x: 970, endPoint y: 331, distance: 42.8
click at [970, 331] on div at bounding box center [992, 280] width 357 height 446
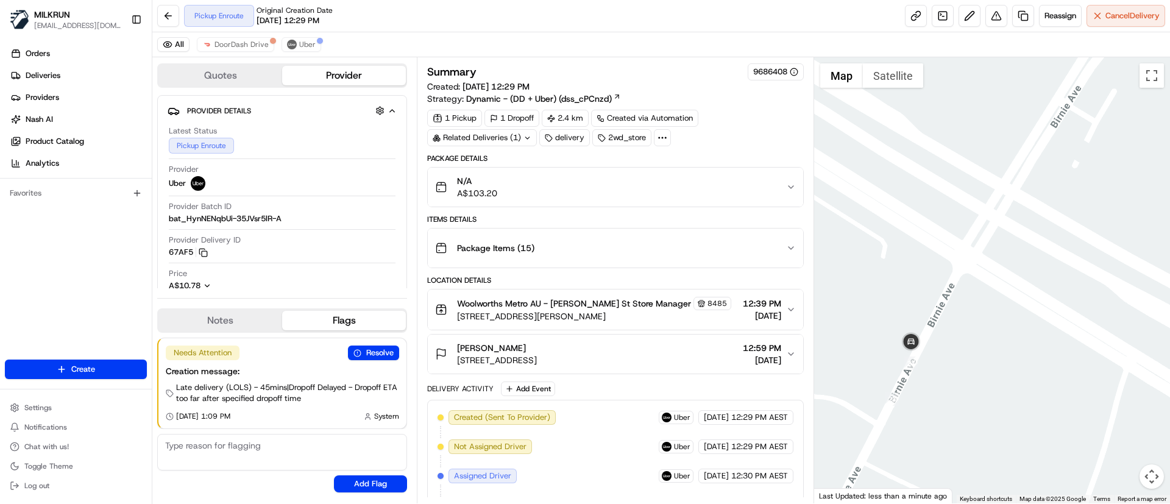
drag, startPoint x: 952, startPoint y: 360, endPoint x: 972, endPoint y: 349, distance: 23.2
click at [972, 349] on div at bounding box center [992, 280] width 357 height 446
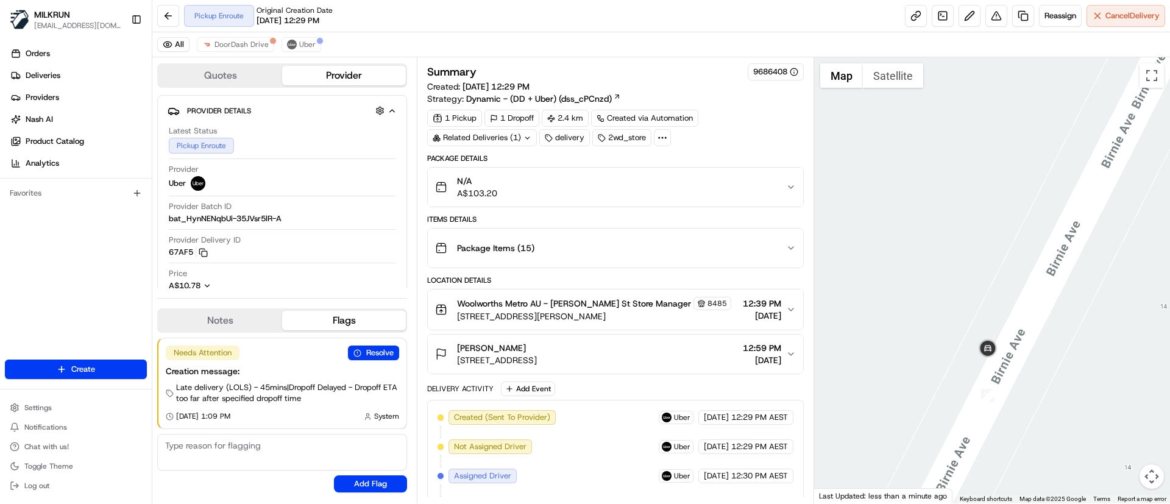
drag, startPoint x: 940, startPoint y: 365, endPoint x: 1080, endPoint y: 343, distance: 141.2
click at [1080, 343] on div at bounding box center [992, 280] width 357 height 446
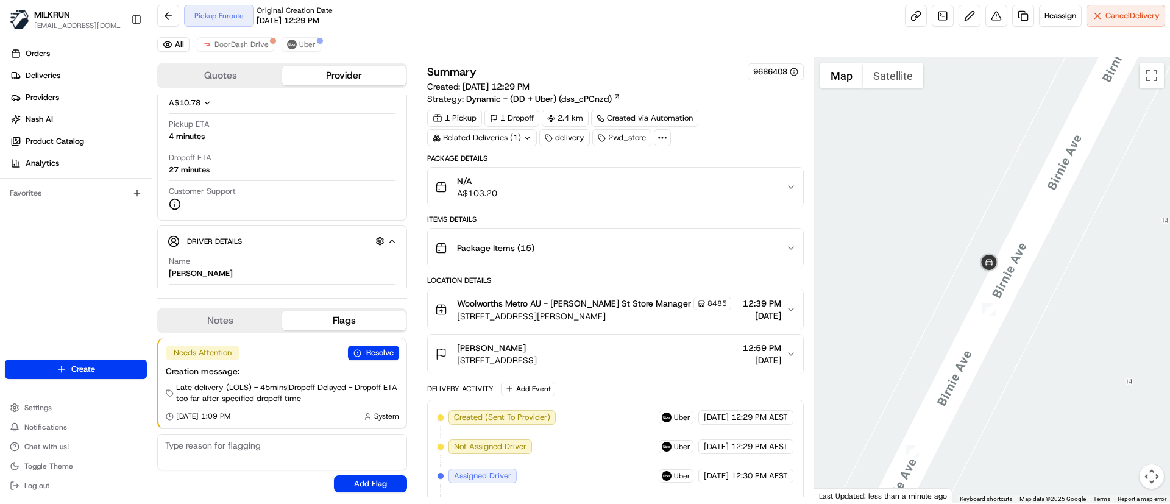
drag, startPoint x: 1085, startPoint y: 370, endPoint x: 1087, endPoint y: 276, distance: 94.5
click at [1087, 276] on div at bounding box center [992, 280] width 357 height 446
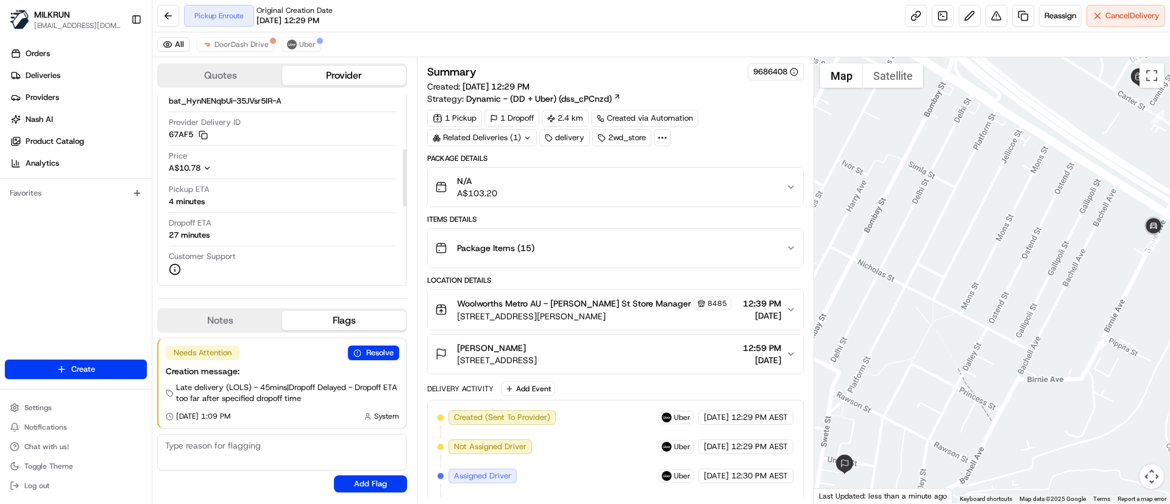
scroll to position [183, 0]
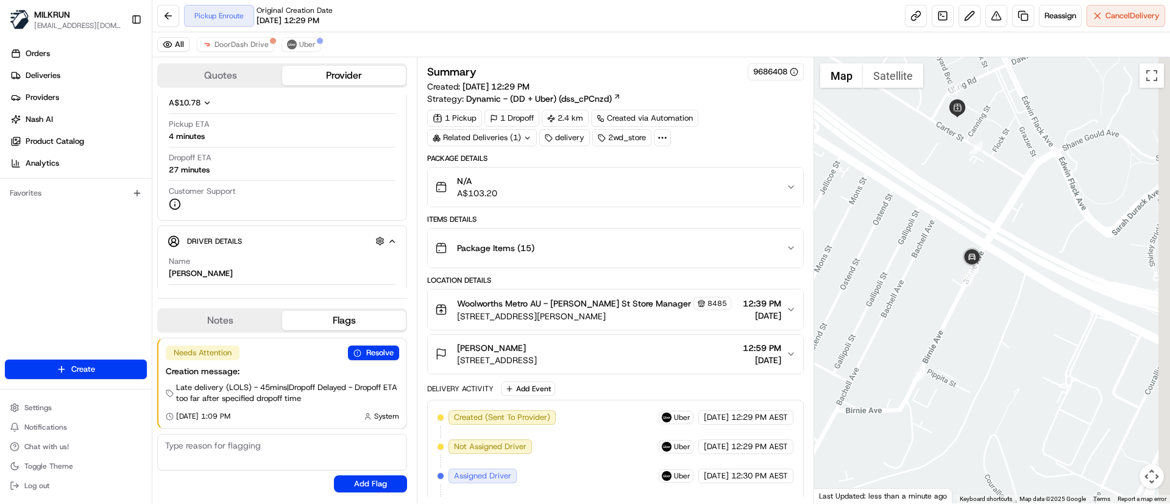
drag, startPoint x: 943, startPoint y: 350, endPoint x: 914, endPoint y: 357, distance: 29.6
click at [914, 357] on div at bounding box center [992, 280] width 357 height 446
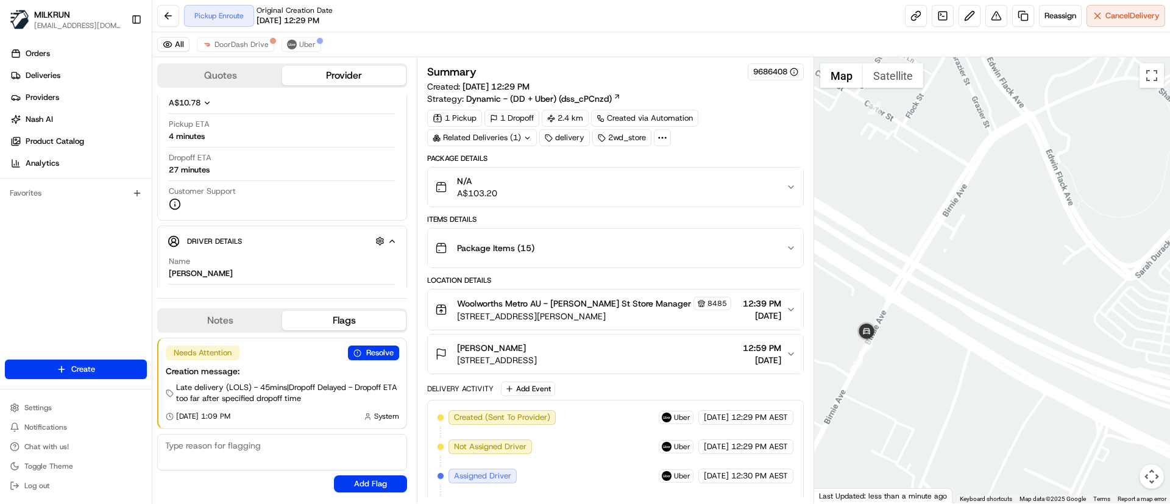
drag, startPoint x: 895, startPoint y: 288, endPoint x: 961, endPoint y: 343, distance: 86.1
click at [961, 343] on div at bounding box center [992, 280] width 357 height 446
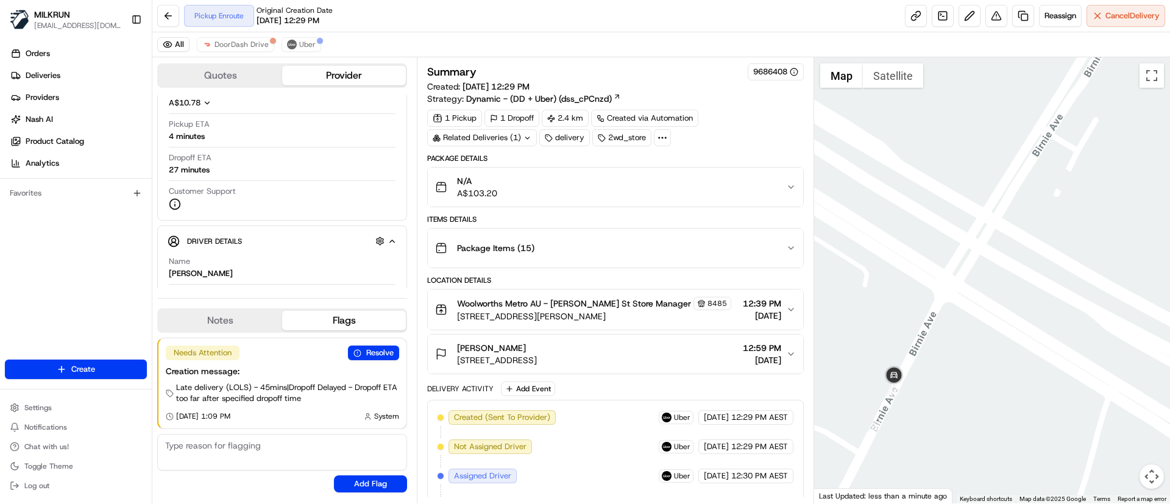
drag, startPoint x: 955, startPoint y: 344, endPoint x: 1006, endPoint y: 341, distance: 51.3
click at [1006, 341] on div at bounding box center [992, 280] width 357 height 446
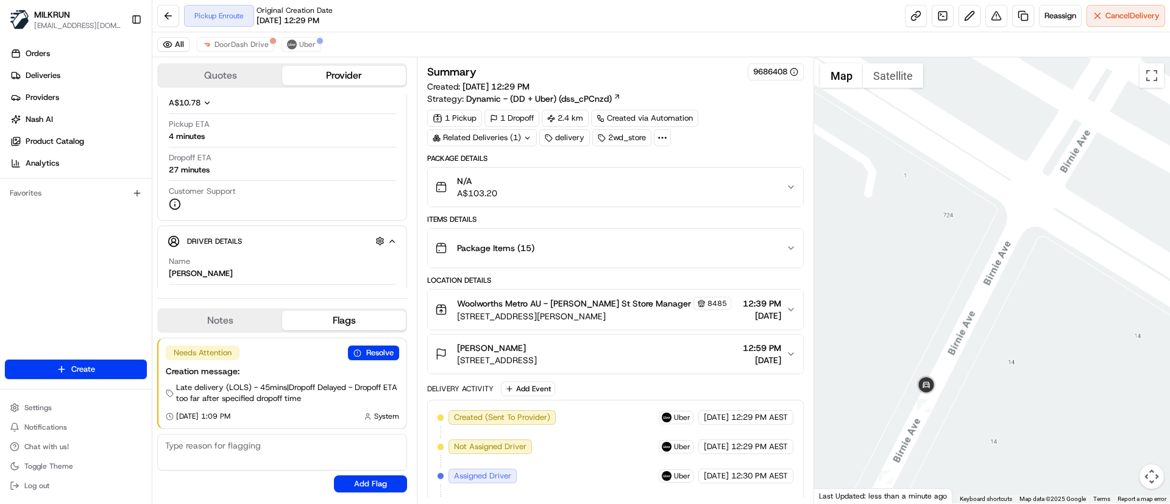
drag, startPoint x: 933, startPoint y: 366, endPoint x: 1007, endPoint y: 357, distance: 74.3
click at [1007, 357] on div at bounding box center [992, 280] width 357 height 446
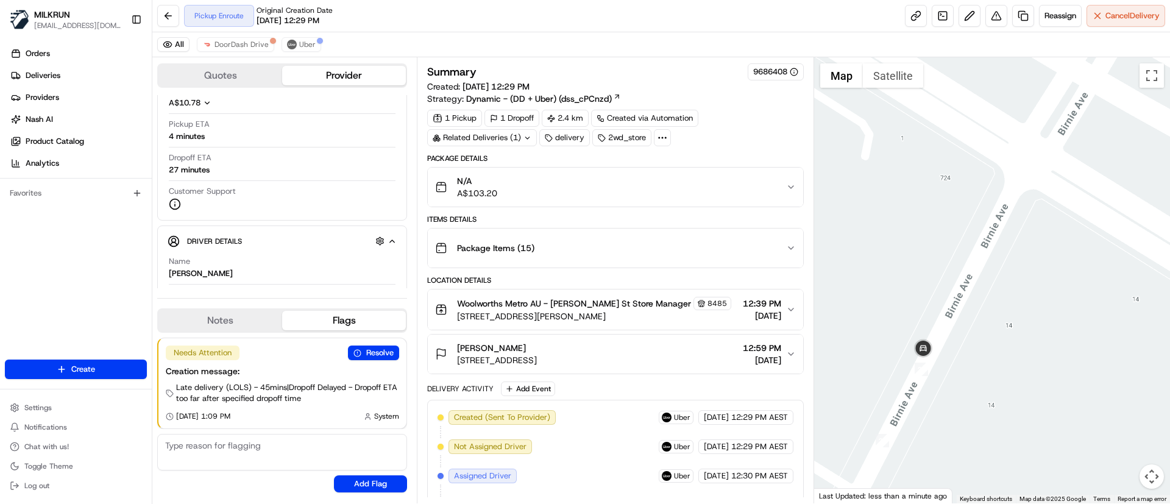
drag, startPoint x: 931, startPoint y: 379, endPoint x: 959, endPoint y: 379, distance: 28.0
click at [959, 379] on div at bounding box center [992, 280] width 357 height 446
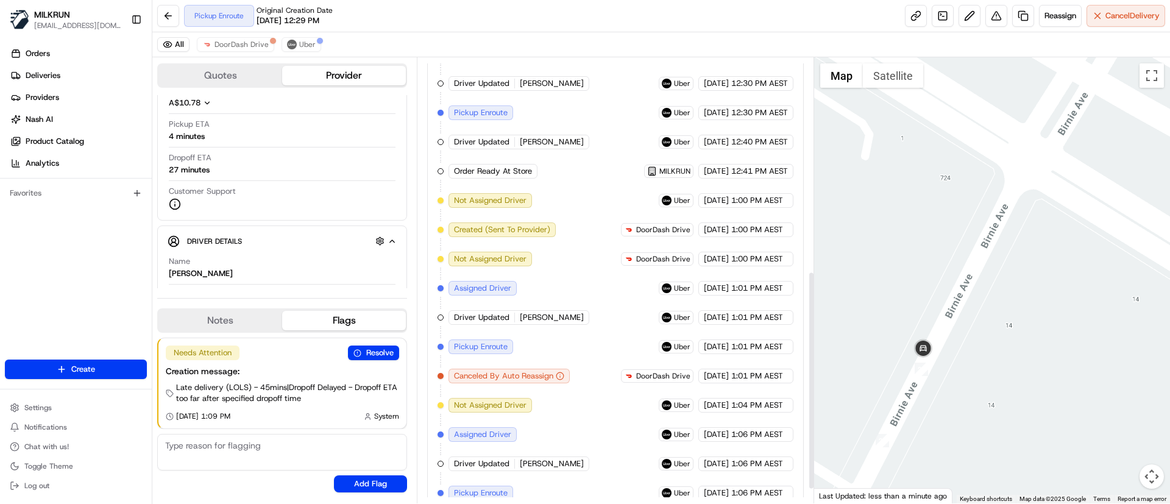
scroll to position [464, 0]
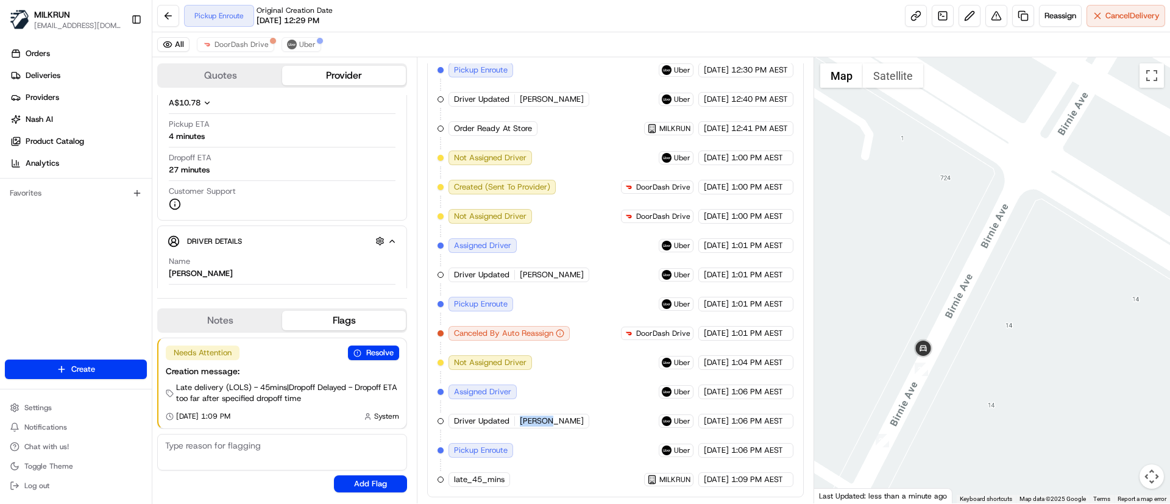
drag, startPoint x: 550, startPoint y: 424, endPoint x: 520, endPoint y: 422, distance: 29.9
click at [520, 422] on div "Driver Updated AMIN A." at bounding box center [519, 421] width 141 height 15
copy span "[PERSON_NAME]"
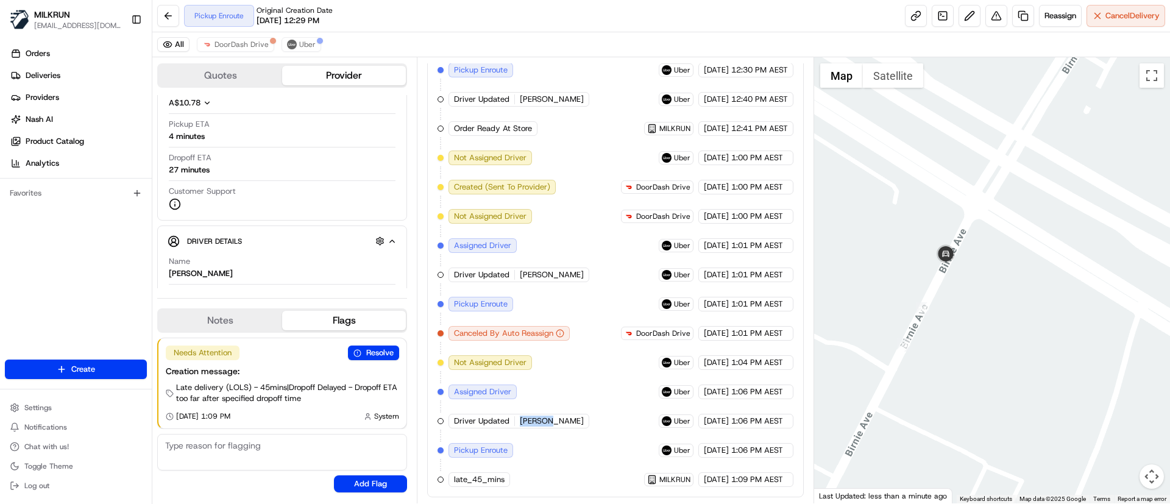
drag, startPoint x: 710, startPoint y: 385, endPoint x: 716, endPoint y: 283, distance: 101.3
click at [716, 283] on div "Created (Sent To Provider) Uber 23/08/2025 12:29 PM AEST Not Assigned Driver Ub…" at bounding box center [615, 216] width 355 height 541
click at [906, 365] on div at bounding box center [992, 280] width 357 height 446
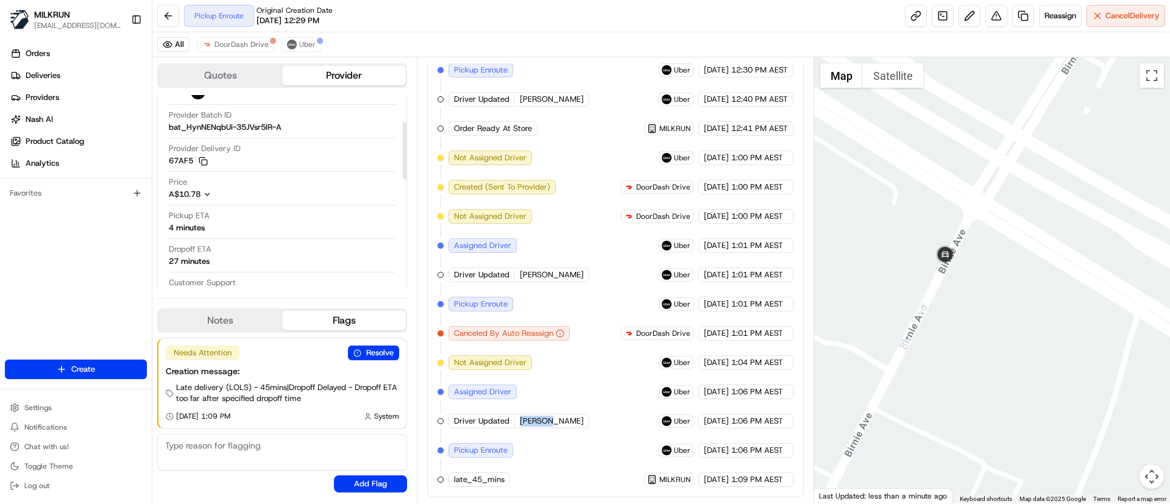
click at [1023, 362] on div at bounding box center [992, 280] width 357 height 446
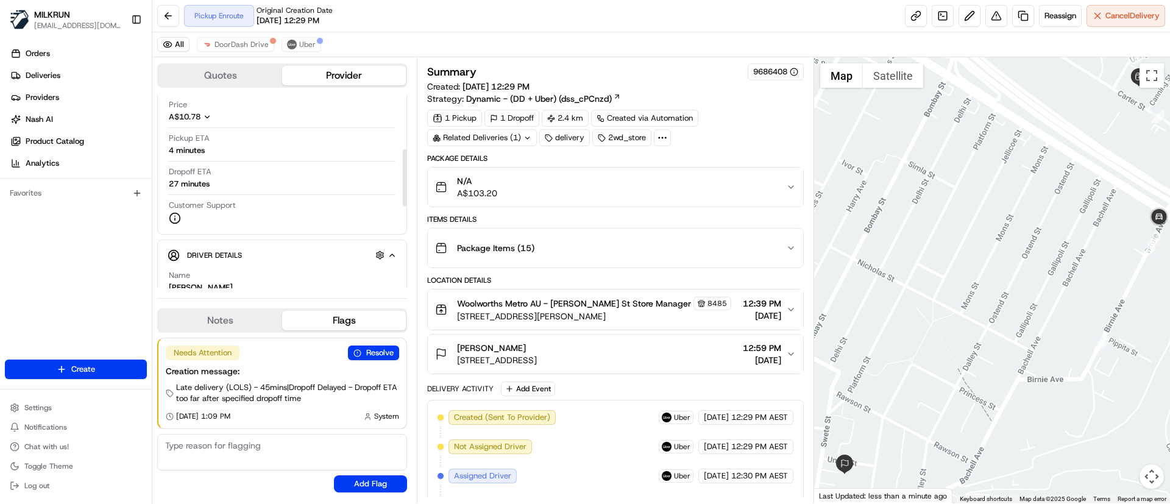
scroll to position [183, 0]
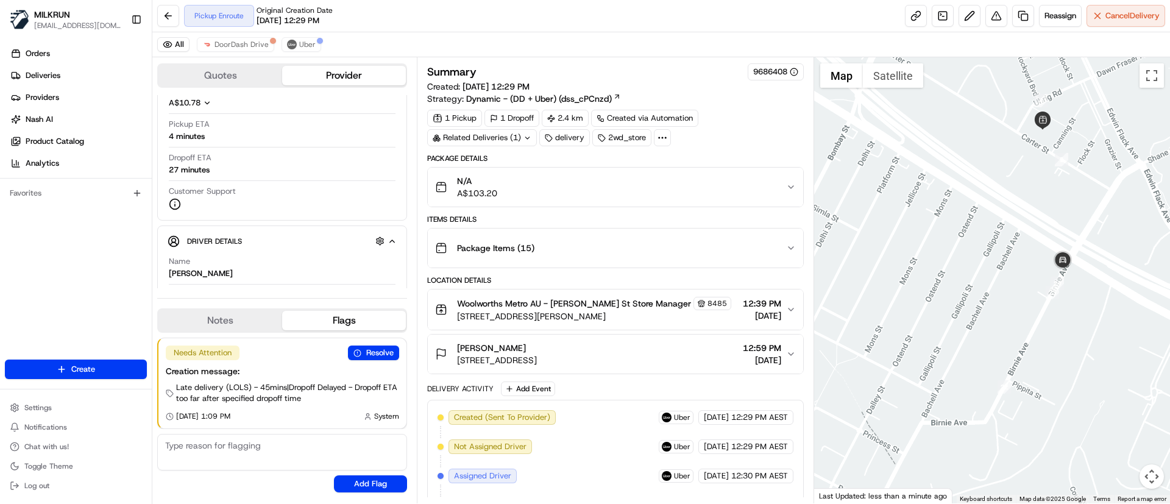
drag, startPoint x: 1116, startPoint y: 316, endPoint x: 1017, endPoint y: 362, distance: 109.6
click at [1017, 362] on div at bounding box center [992, 280] width 357 height 446
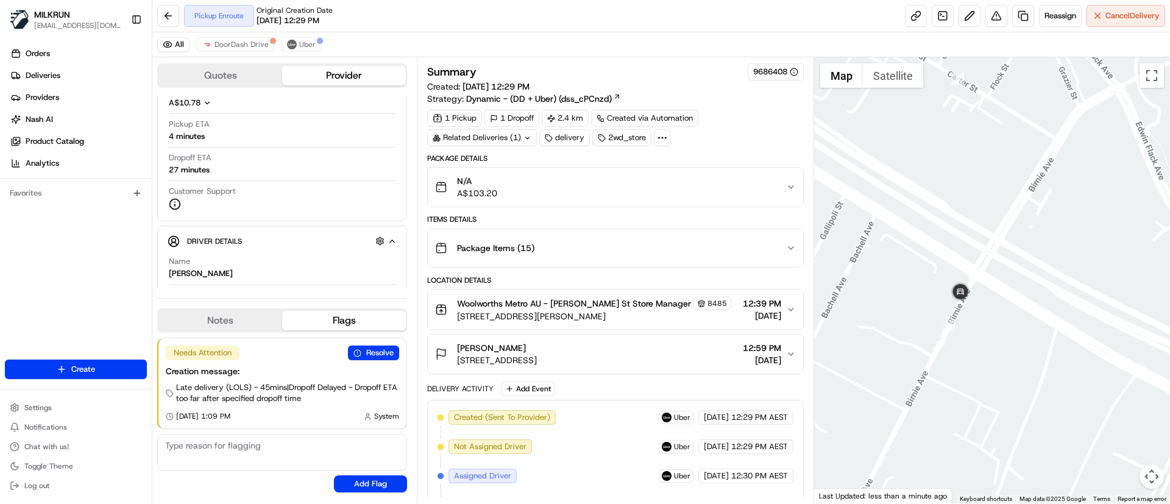
drag, startPoint x: 977, startPoint y: 213, endPoint x: 995, endPoint y: 301, distance: 88.9
click at [995, 301] on div at bounding box center [992, 280] width 357 height 446
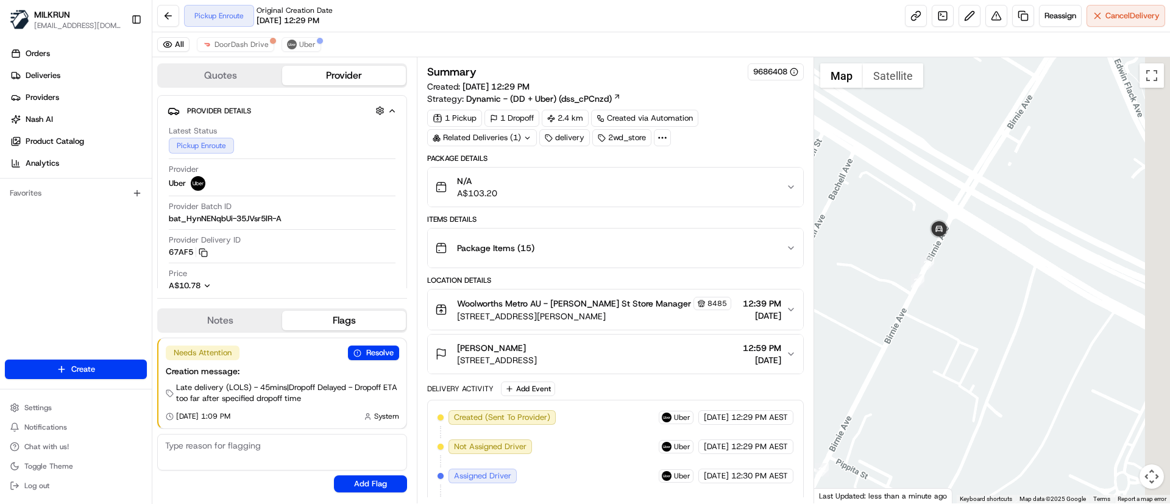
drag, startPoint x: 942, startPoint y: 280, endPoint x: 872, endPoint y: 314, distance: 77.2
click at [872, 314] on div at bounding box center [992, 280] width 357 height 446
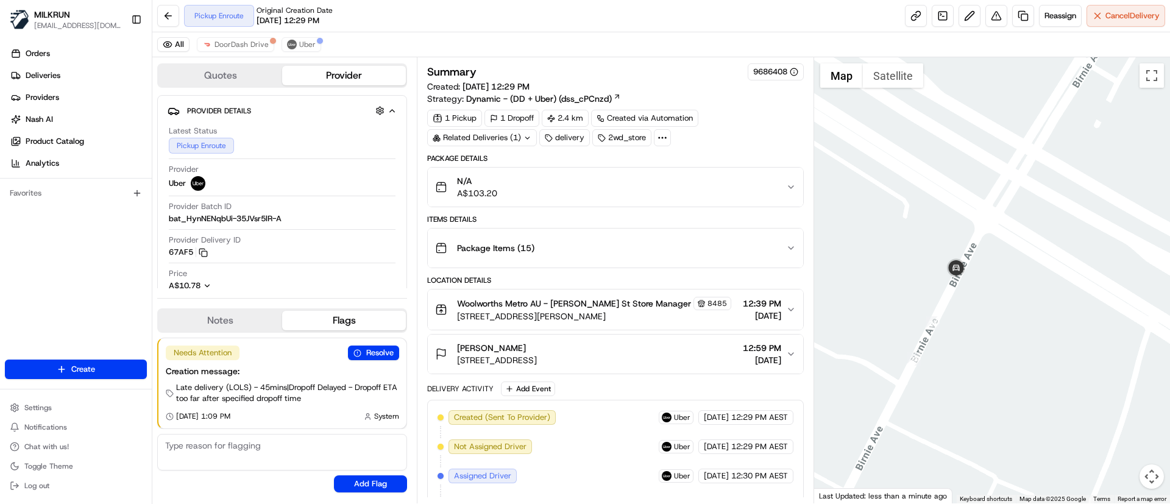
drag, startPoint x: 977, startPoint y: 272, endPoint x: 1007, endPoint y: 334, distance: 69.2
click at [1007, 334] on div at bounding box center [992, 280] width 357 height 446
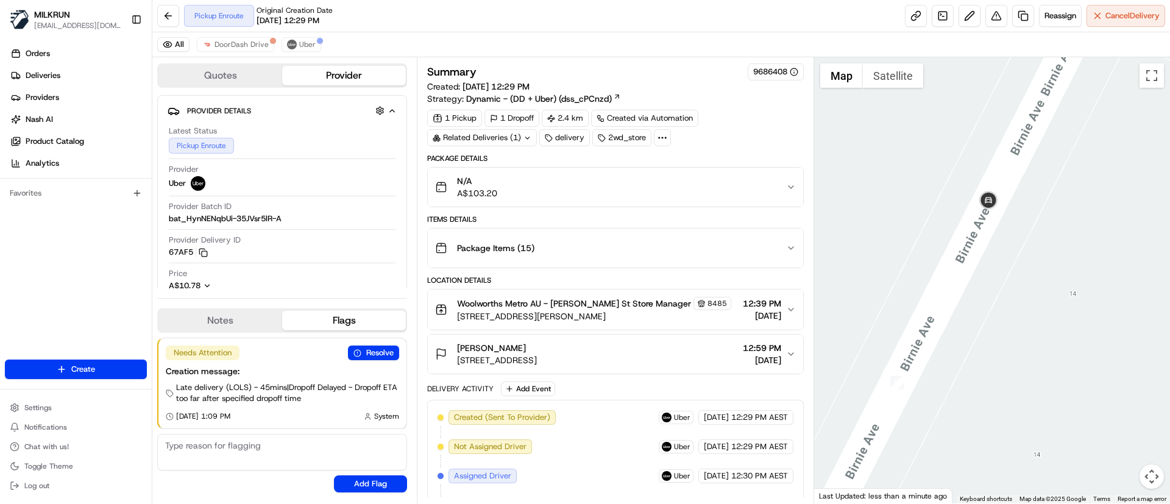
drag, startPoint x: 959, startPoint y: 380, endPoint x: 928, endPoint y: 187, distance: 195.6
click at [928, 187] on div at bounding box center [992, 280] width 357 height 446
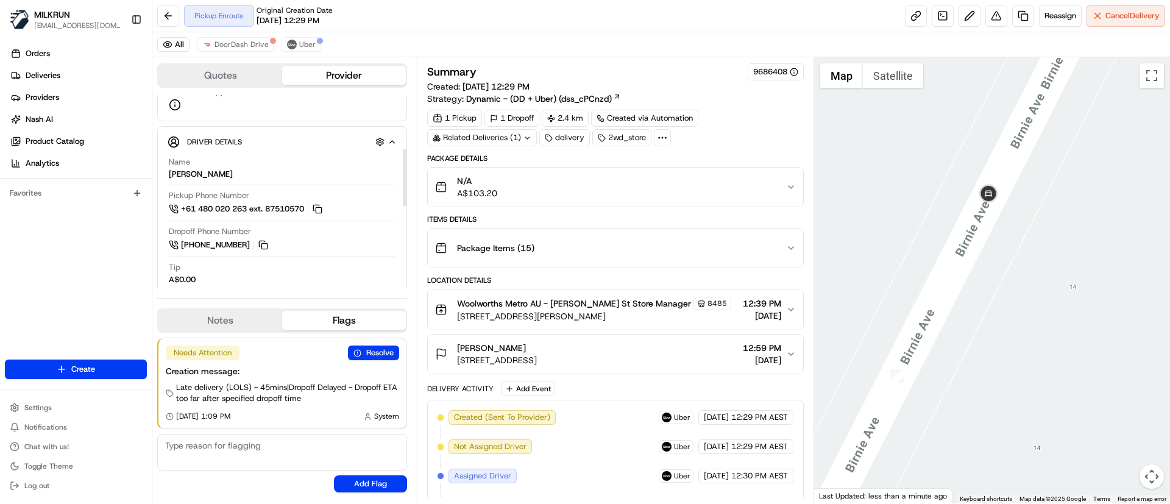
scroll to position [183, 0]
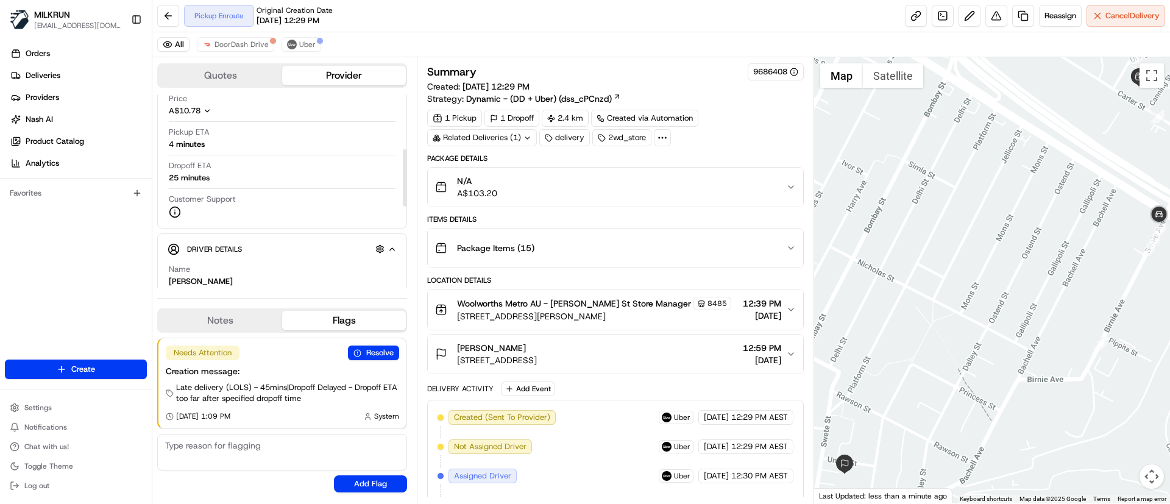
scroll to position [183, 0]
drag, startPoint x: 1075, startPoint y: 362, endPoint x: 926, endPoint y: 412, distance: 157.5
click at [926, 412] on div at bounding box center [992, 280] width 357 height 446
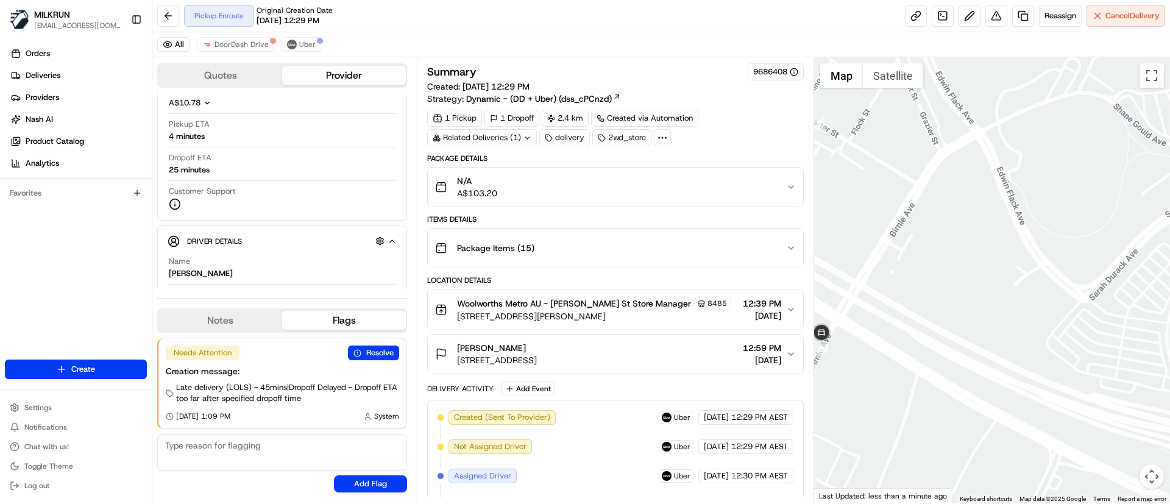
drag, startPoint x: 920, startPoint y: 379, endPoint x: 1047, endPoint y: 420, distance: 133.2
click at [1047, 420] on div at bounding box center [992, 280] width 357 height 446
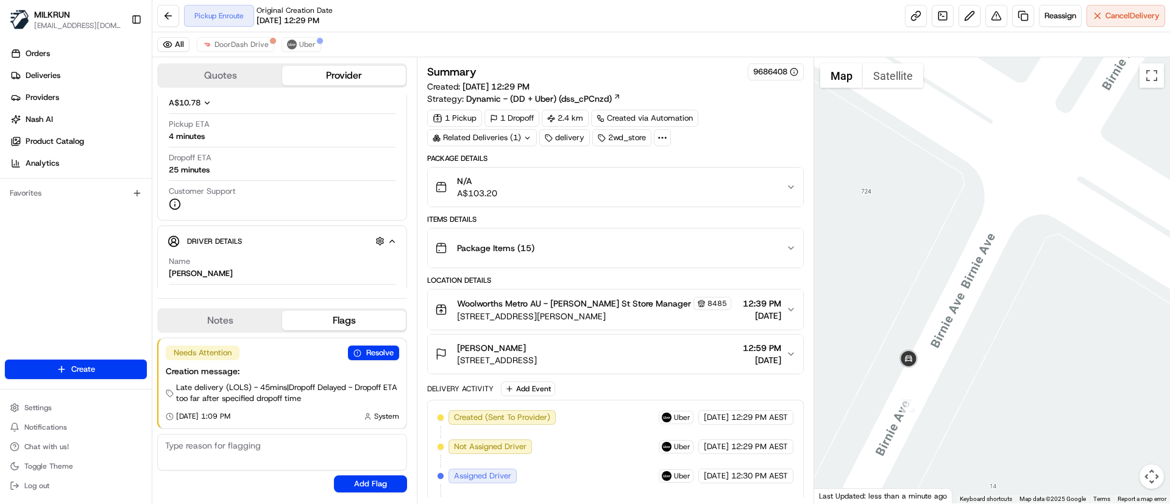
drag, startPoint x: 959, startPoint y: 381, endPoint x: 1101, endPoint y: 372, distance: 142.3
click at [1101, 372] on div at bounding box center [992, 280] width 357 height 446
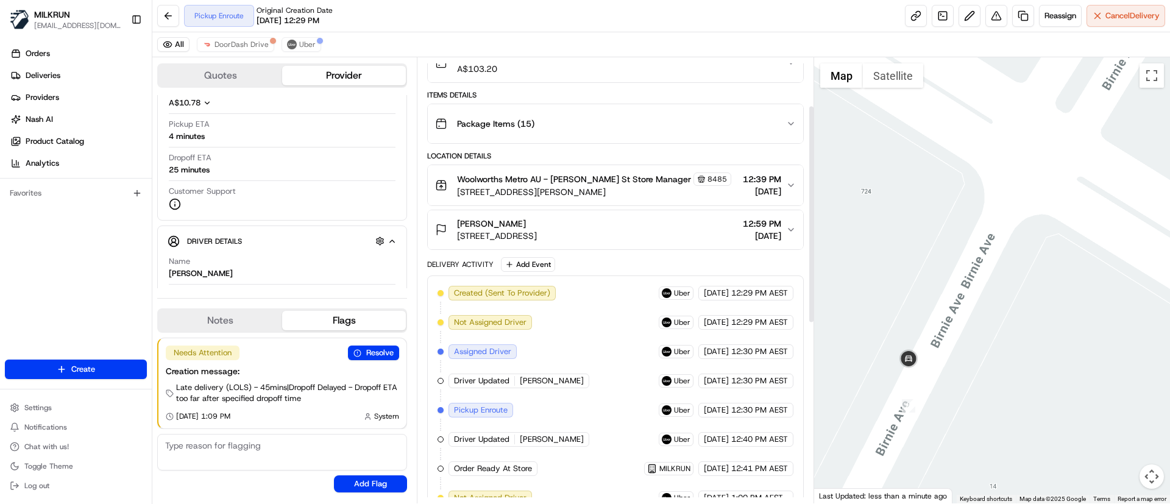
scroll to position [99, 0]
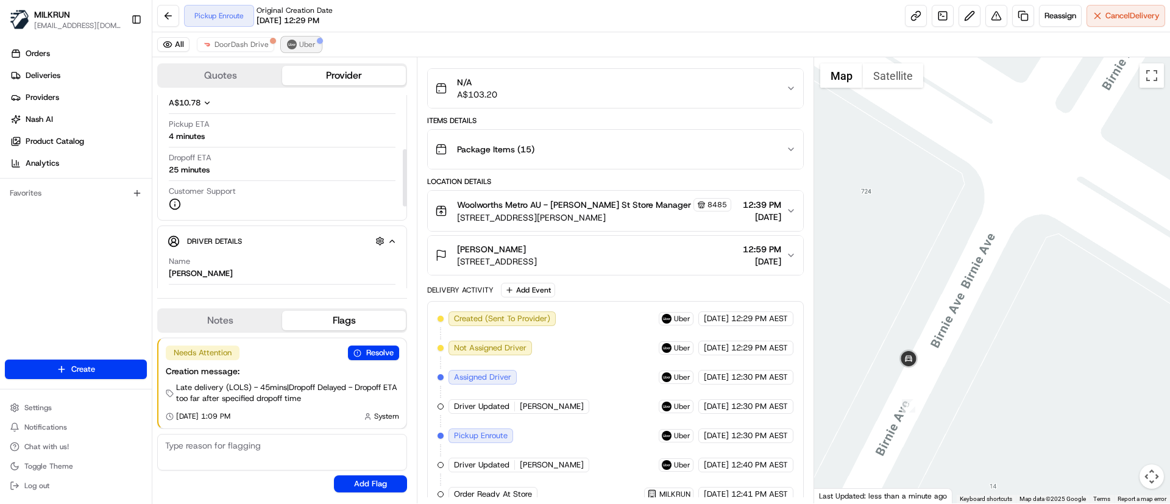
click at [299, 41] on span "Uber" at bounding box center [307, 45] width 16 height 10
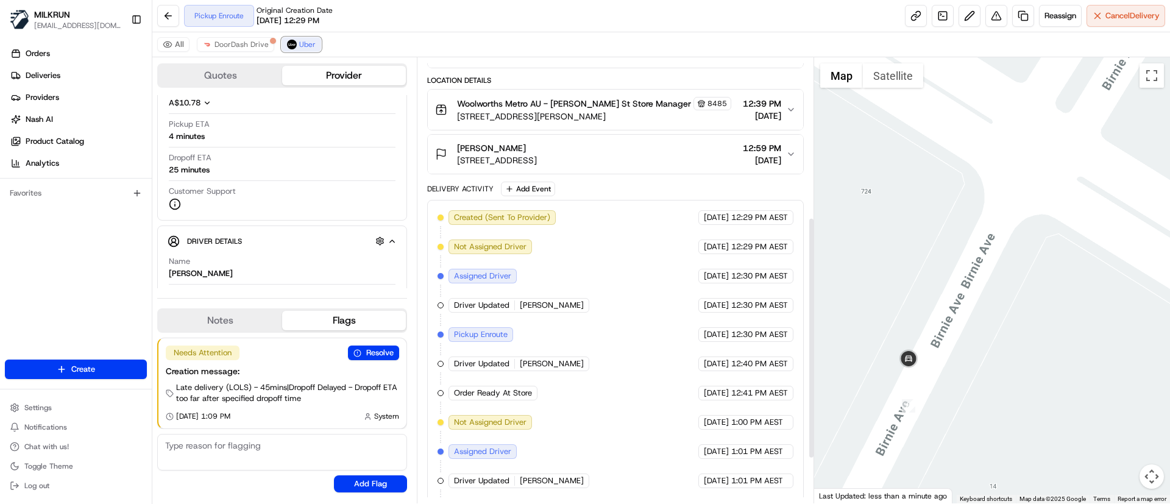
scroll to position [373, 0]
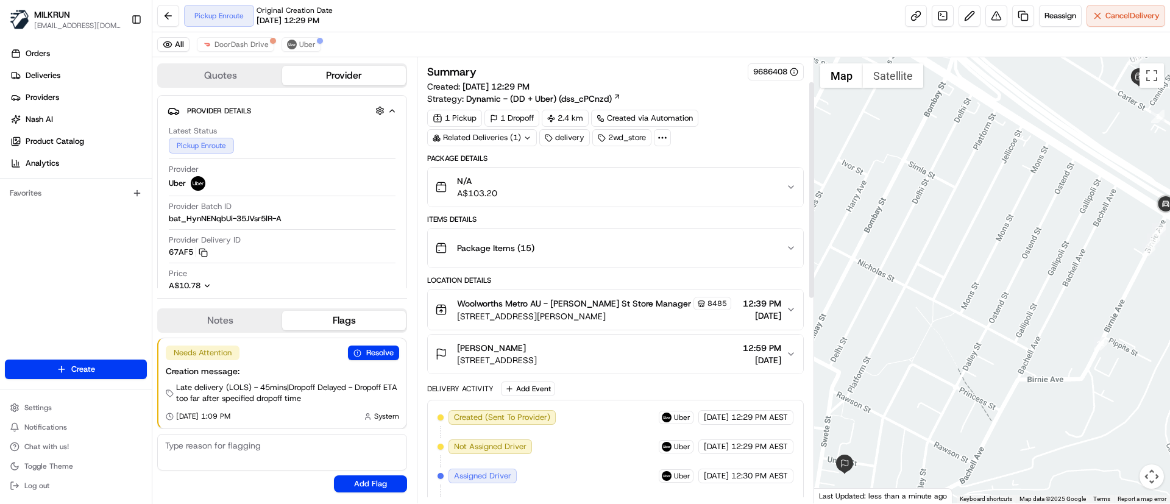
scroll to position [91, 0]
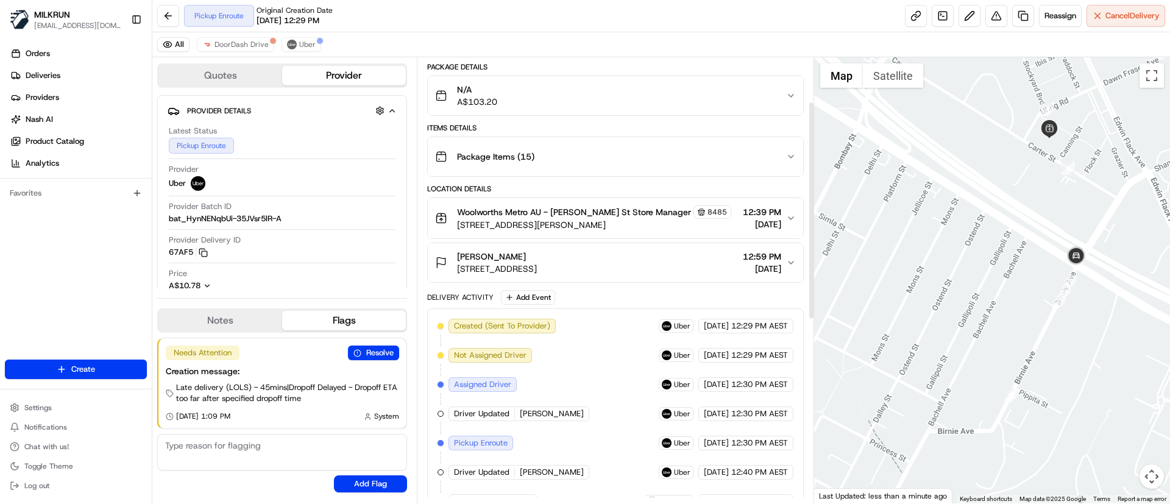
drag, startPoint x: 1111, startPoint y: 321, endPoint x: 1038, endPoint y: 363, distance: 84.7
click at [1038, 363] on div at bounding box center [992, 280] width 357 height 446
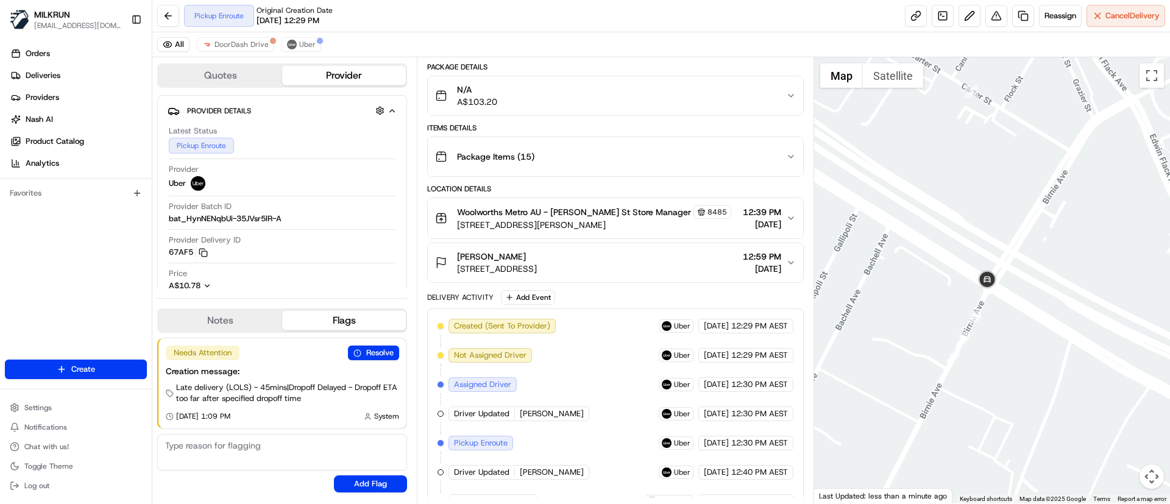
drag, startPoint x: 944, startPoint y: 283, endPoint x: 894, endPoint y: 323, distance: 63.8
click at [894, 323] on div at bounding box center [992, 280] width 357 height 446
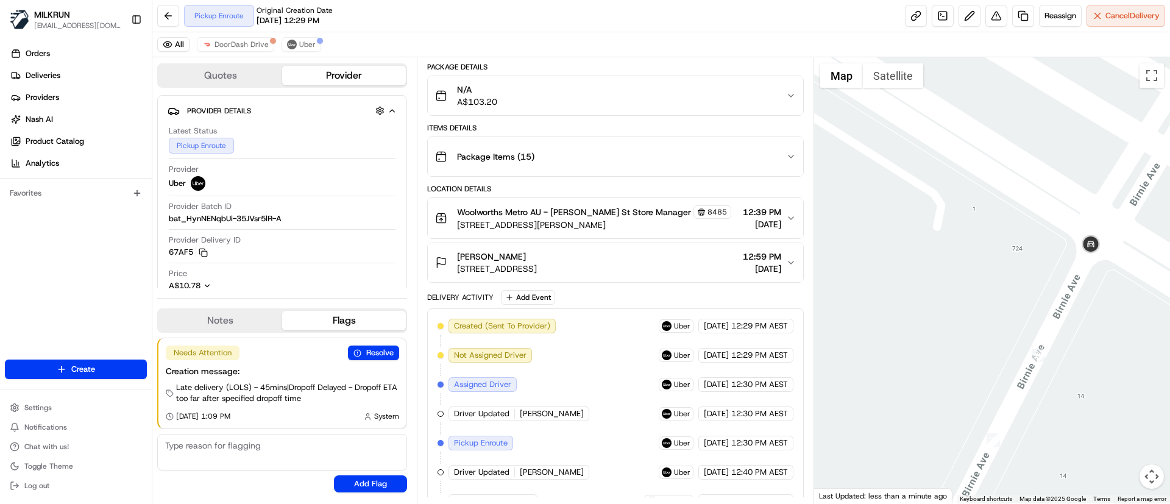
drag, startPoint x: 1079, startPoint y: 255, endPoint x: 1007, endPoint y: 298, distance: 83.6
click at [1030, 304] on div at bounding box center [992, 280] width 357 height 446
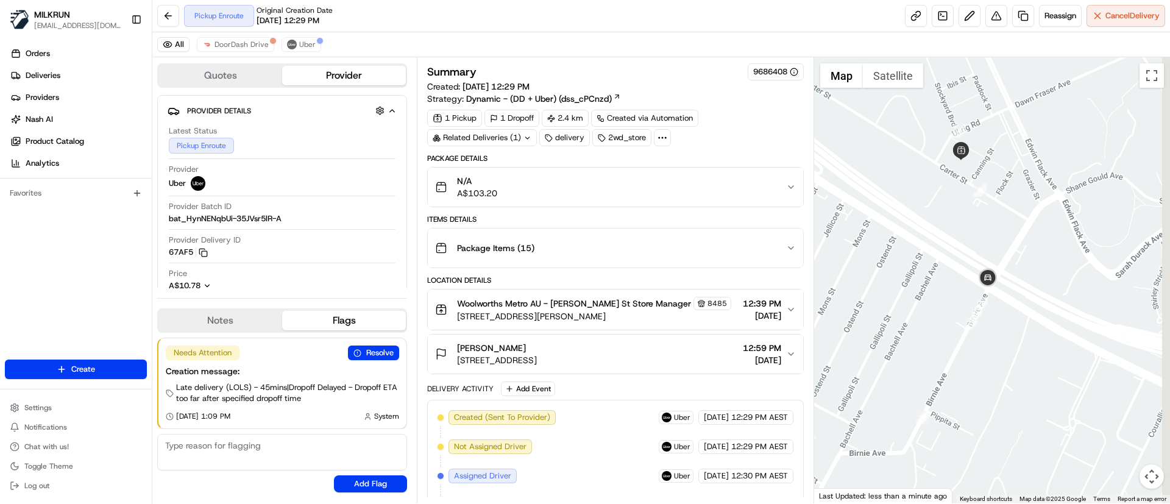
drag, startPoint x: 1037, startPoint y: 307, endPoint x: 829, endPoint y: 386, distance: 223.0
click at [829, 386] on div at bounding box center [992, 280] width 357 height 446
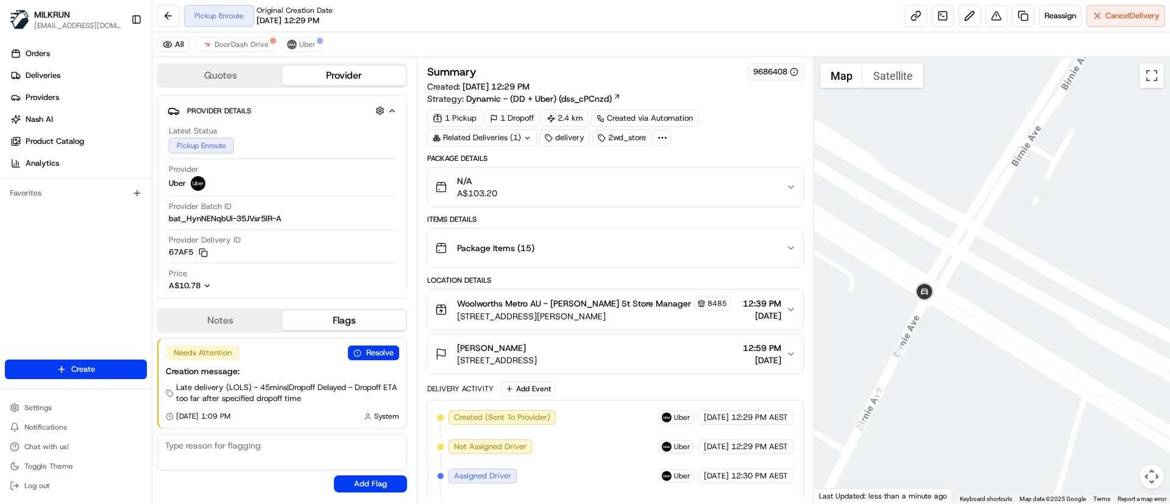
drag, startPoint x: 925, startPoint y: 355, endPoint x: 1111, endPoint y: 441, distance: 205.1
click at [1111, 441] on div at bounding box center [992, 280] width 357 height 446
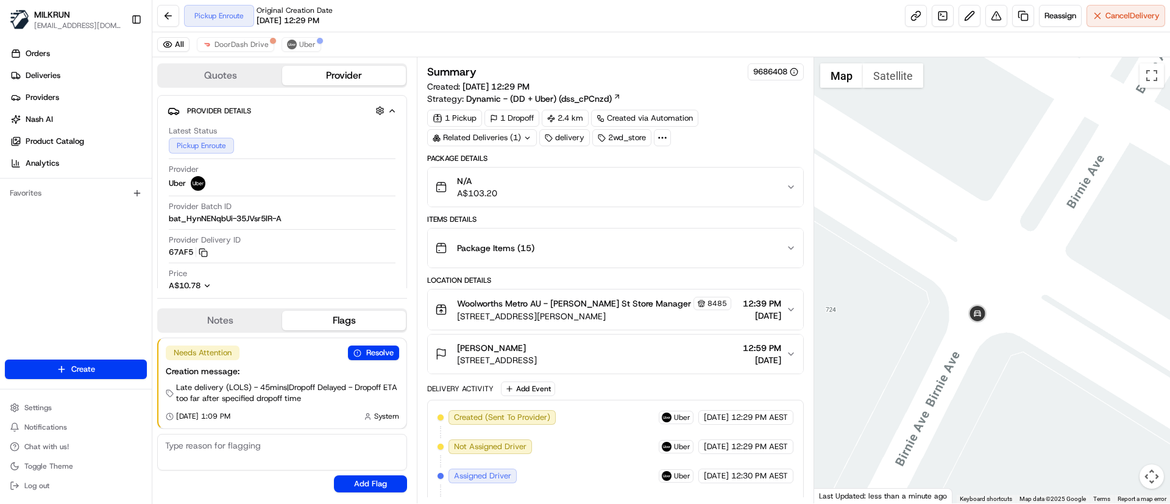
drag, startPoint x: 880, startPoint y: 321, endPoint x: 802, endPoint y: 350, distance: 83.1
click at [802, 350] on div "Quotes Provider Provider Details Hidden ( 1 ) Latest Status Pickup Enroute Prov…" at bounding box center [661, 280] width 1018 height 446
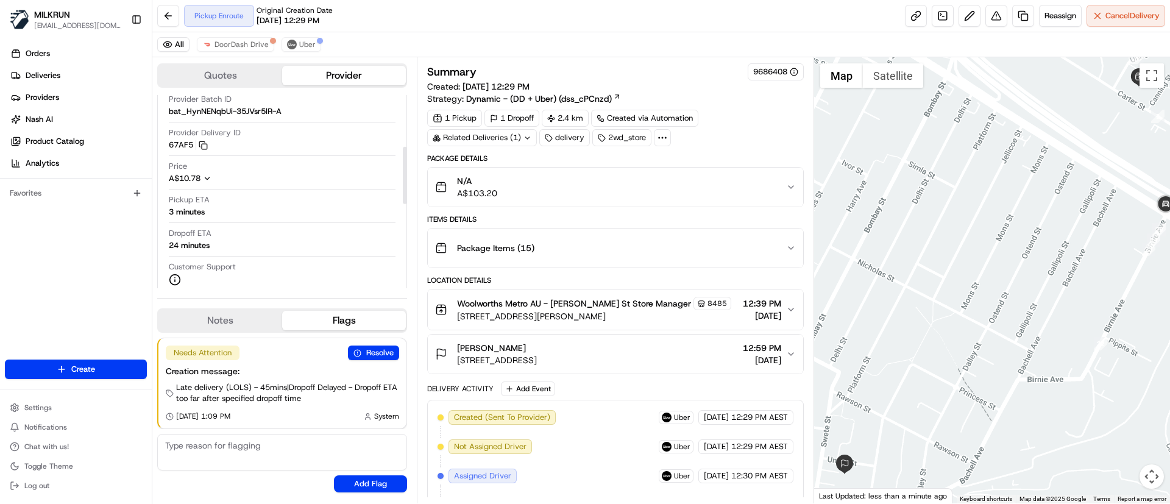
scroll to position [183, 0]
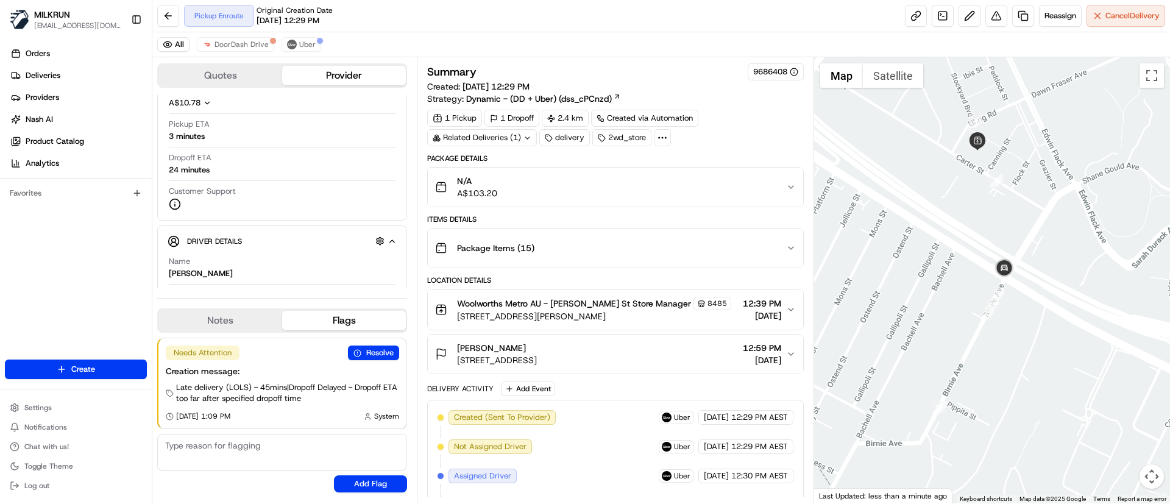
drag, startPoint x: 1116, startPoint y: 302, endPoint x: 952, endPoint y: 365, distance: 176.4
click at [952, 365] on div at bounding box center [992, 280] width 357 height 446
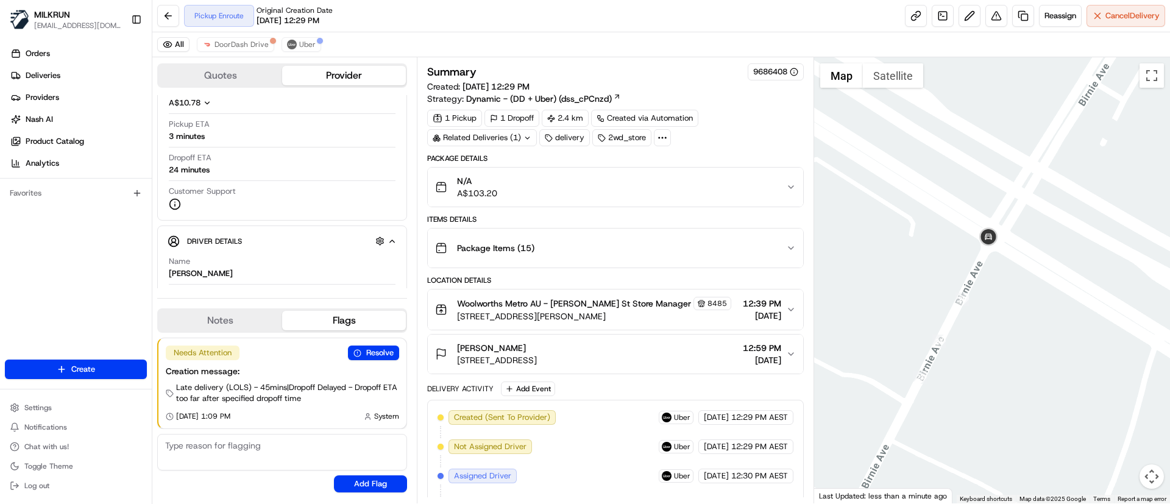
drag, startPoint x: 1034, startPoint y: 250, endPoint x: 1002, endPoint y: 328, distance: 84.5
click at [1002, 328] on div at bounding box center [992, 280] width 357 height 446
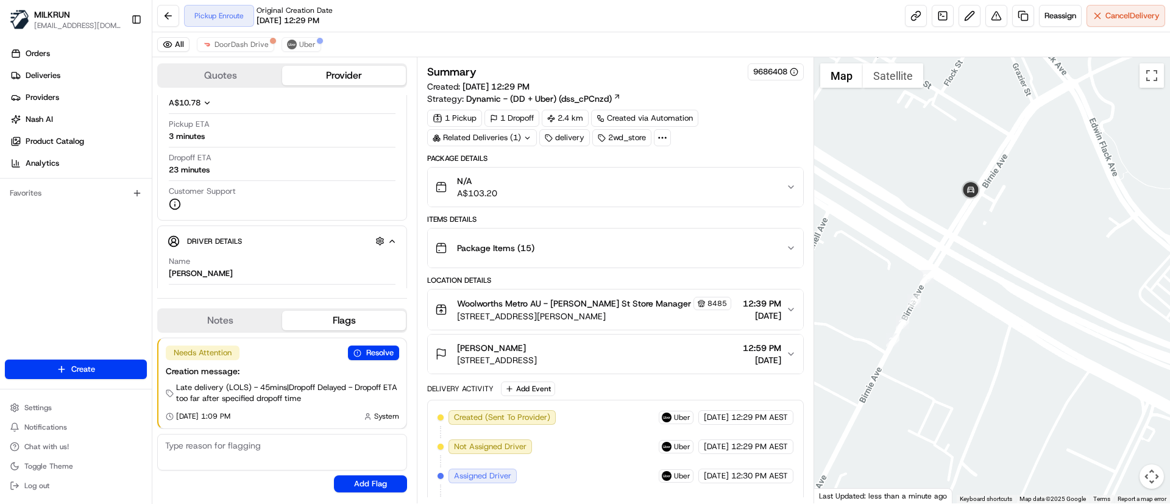
drag, startPoint x: 980, startPoint y: 286, endPoint x: 993, endPoint y: 336, distance: 52.2
click at [993, 336] on div at bounding box center [992, 280] width 357 height 446
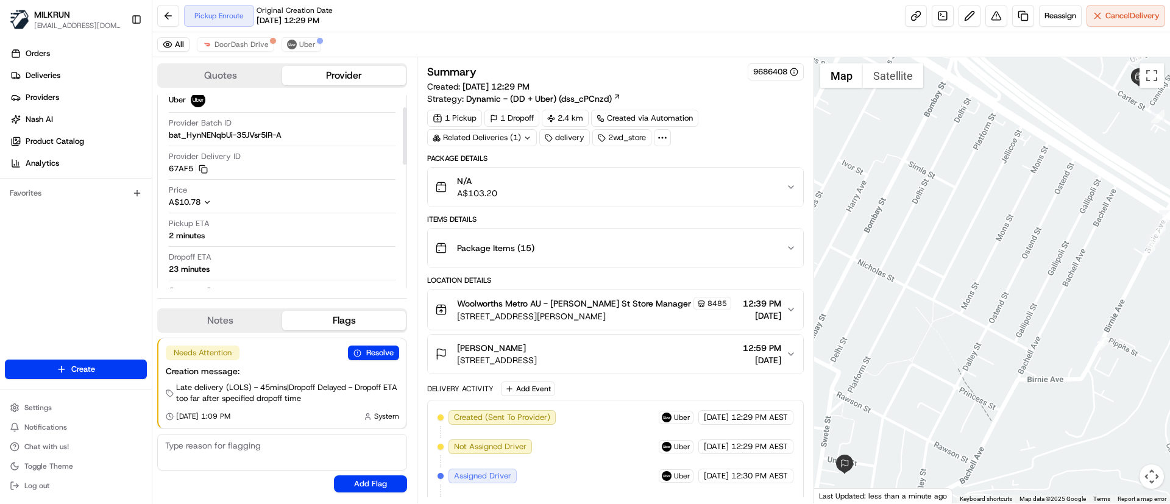
scroll to position [183, 0]
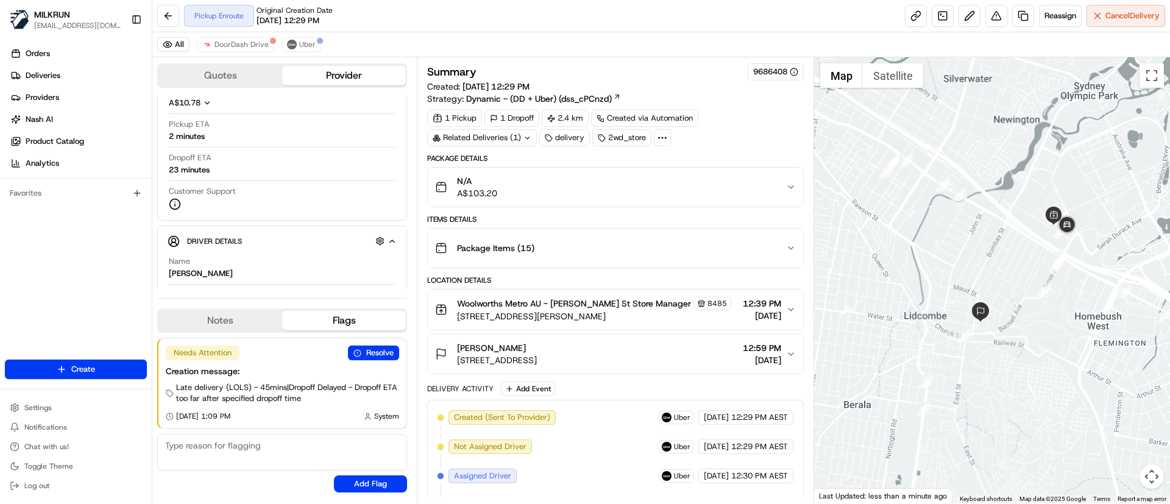
drag, startPoint x: 1052, startPoint y: 247, endPoint x: 1050, endPoint y: 277, distance: 30.5
click at [1050, 277] on div "Status : Pickup Enroute Date : 08/23/2025 01:24 PM" at bounding box center [992, 280] width 357 height 446
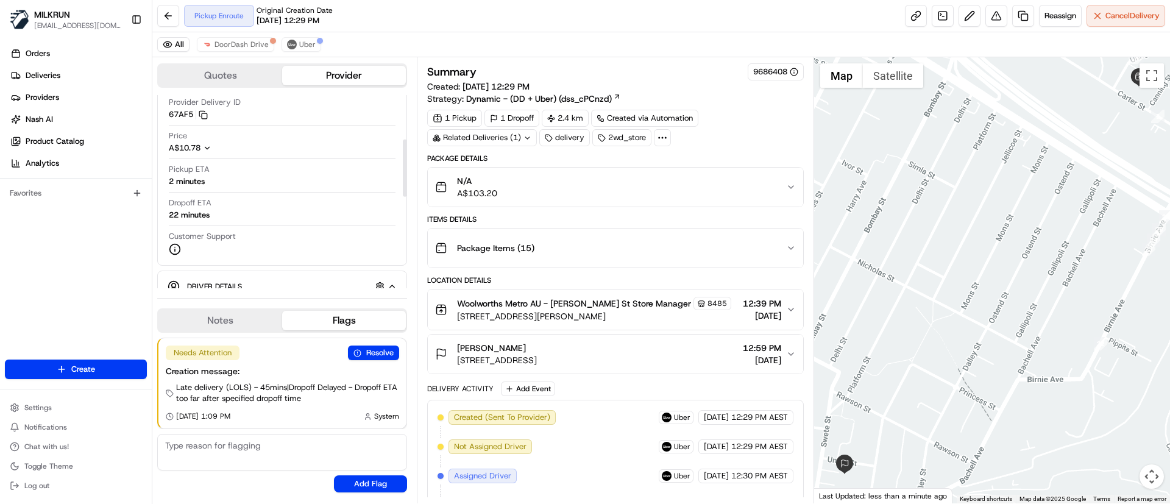
scroll to position [183, 0]
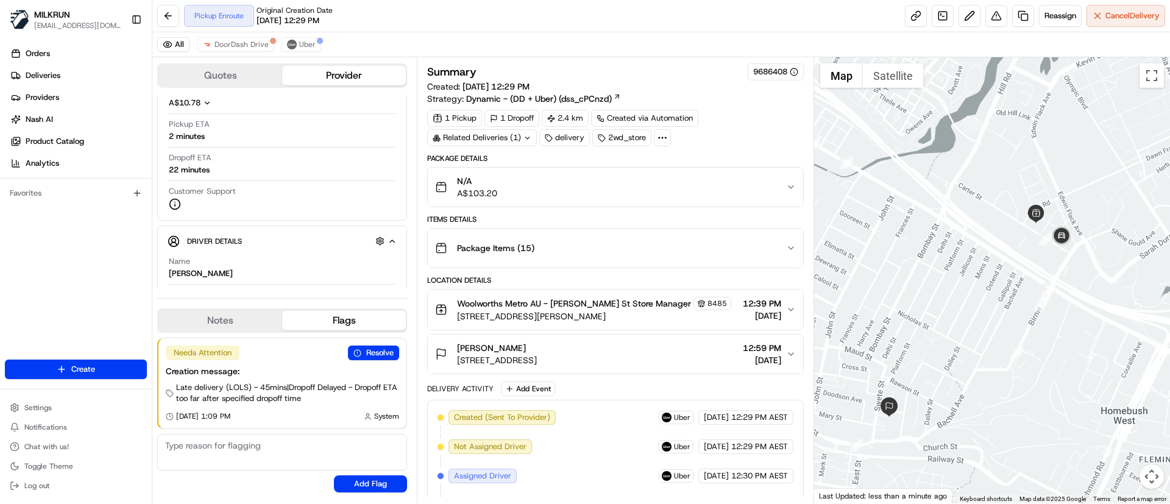
click at [1026, 327] on div at bounding box center [992, 280] width 357 height 446
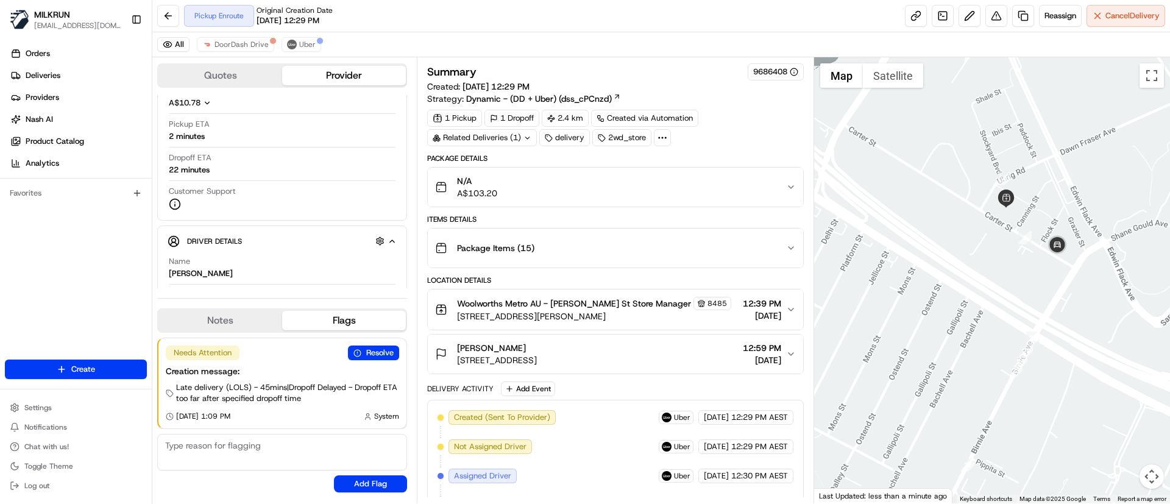
drag, startPoint x: 1058, startPoint y: 266, endPoint x: 1058, endPoint y: 305, distance: 38.4
click at [1058, 305] on div at bounding box center [992, 280] width 357 height 446
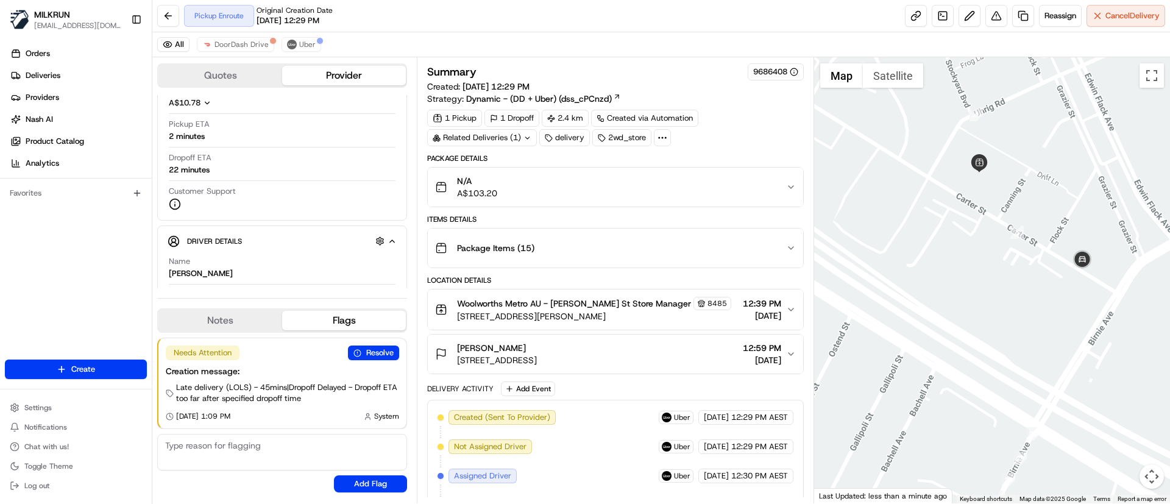
drag, startPoint x: 1028, startPoint y: 276, endPoint x: 1039, endPoint y: 333, distance: 58.9
click at [1039, 333] on div at bounding box center [992, 280] width 357 height 446
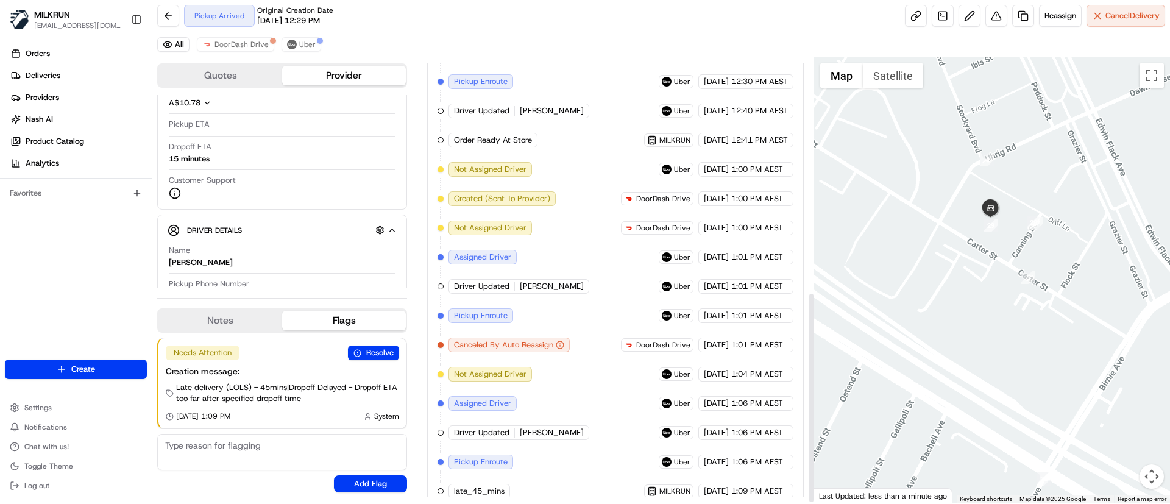
scroll to position [494, 0]
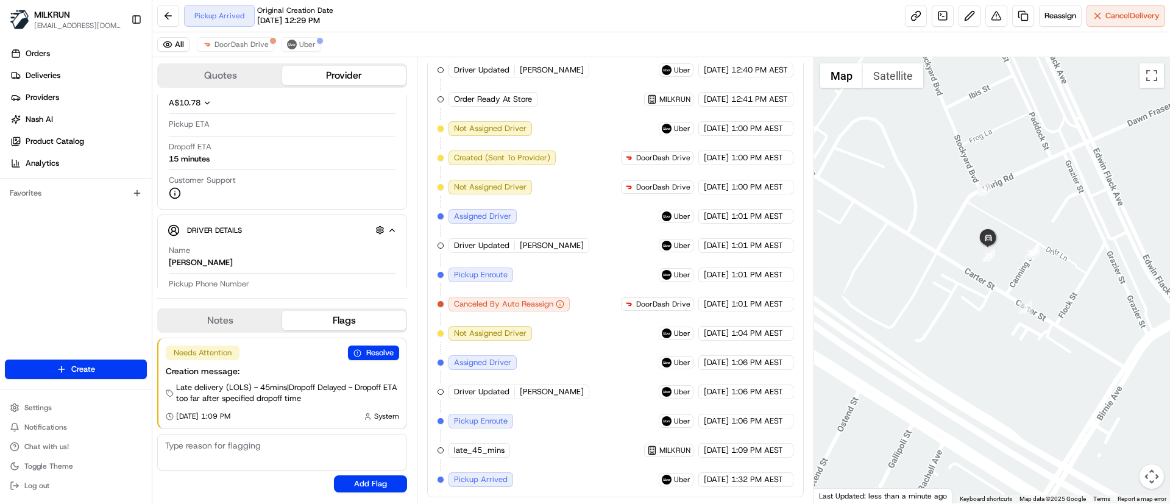
drag, startPoint x: 965, startPoint y: 285, endPoint x: 952, endPoint y: 375, distance: 91.1
click at [952, 375] on div at bounding box center [992, 280] width 357 height 446
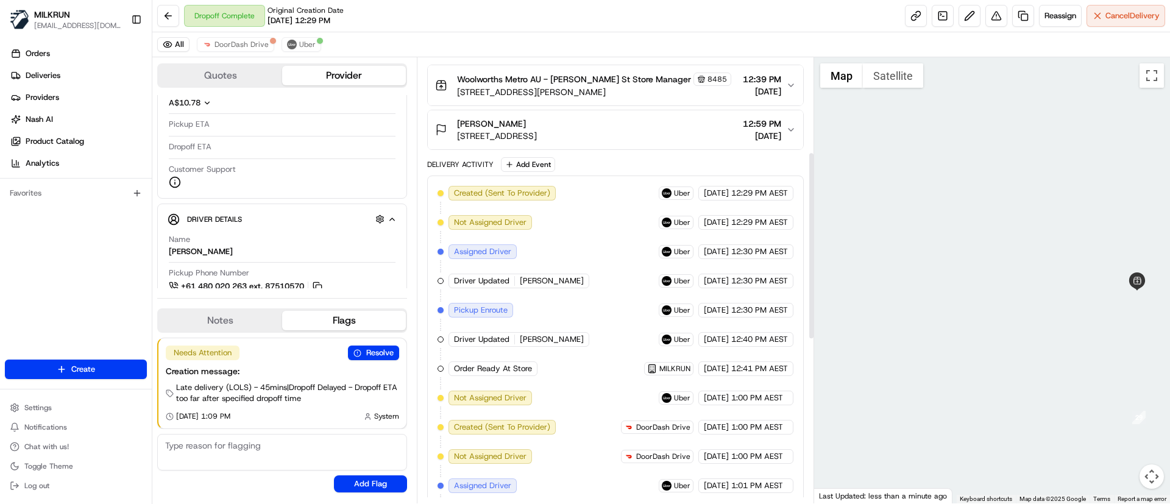
scroll to position [154, 0]
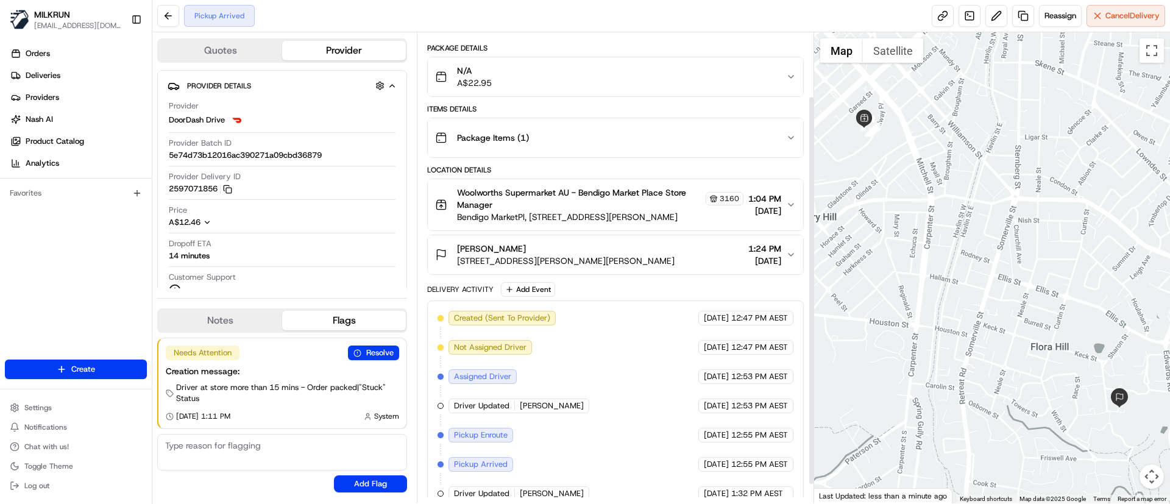
scroll to position [99, 0]
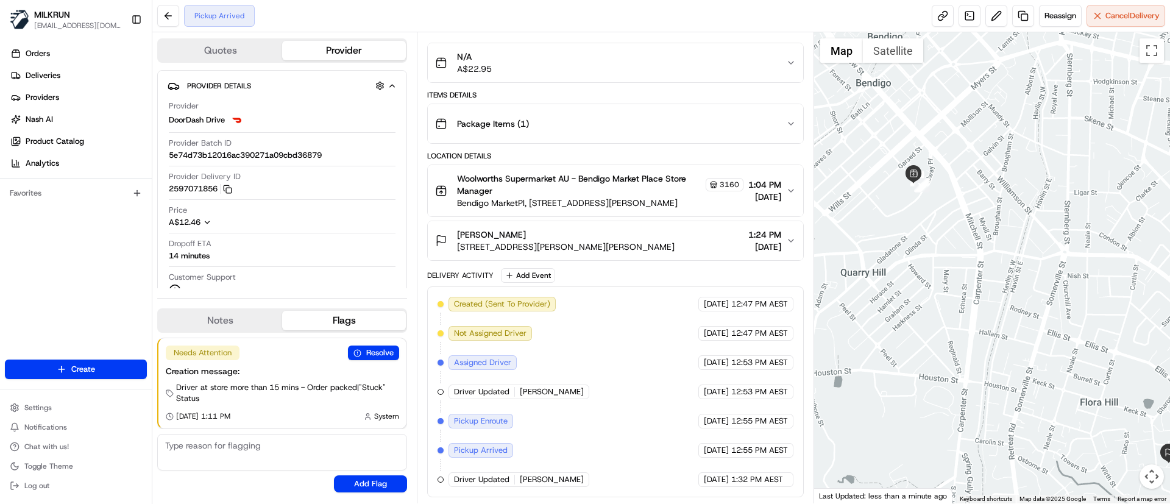
drag, startPoint x: 964, startPoint y: 277, endPoint x: 969, endPoint y: 282, distance: 7.0
click at [969, 282] on div at bounding box center [992, 267] width 357 height 471
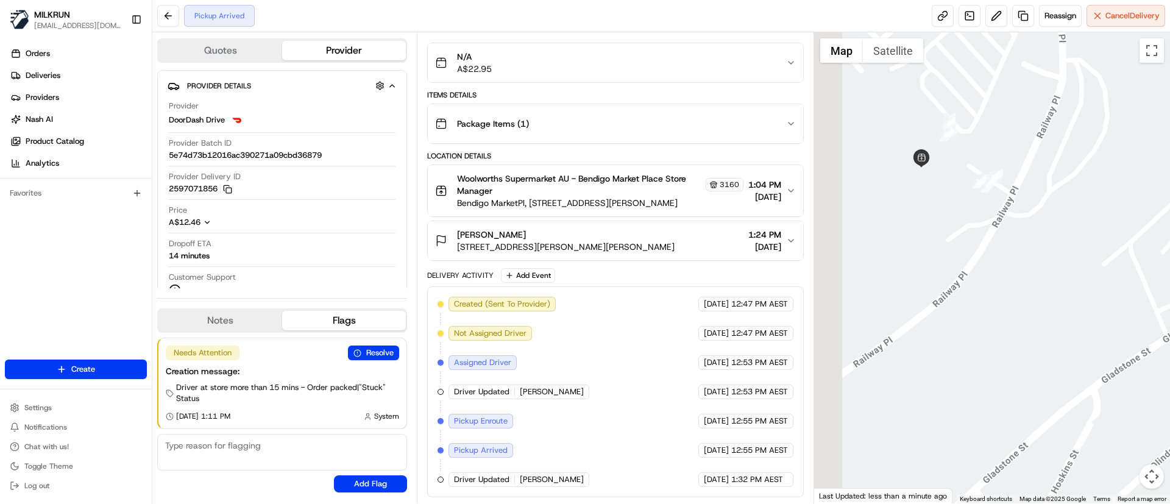
drag, startPoint x: 984, startPoint y: 256, endPoint x: 994, endPoint y: 246, distance: 13.8
click at [998, 259] on div at bounding box center [992, 267] width 357 height 471
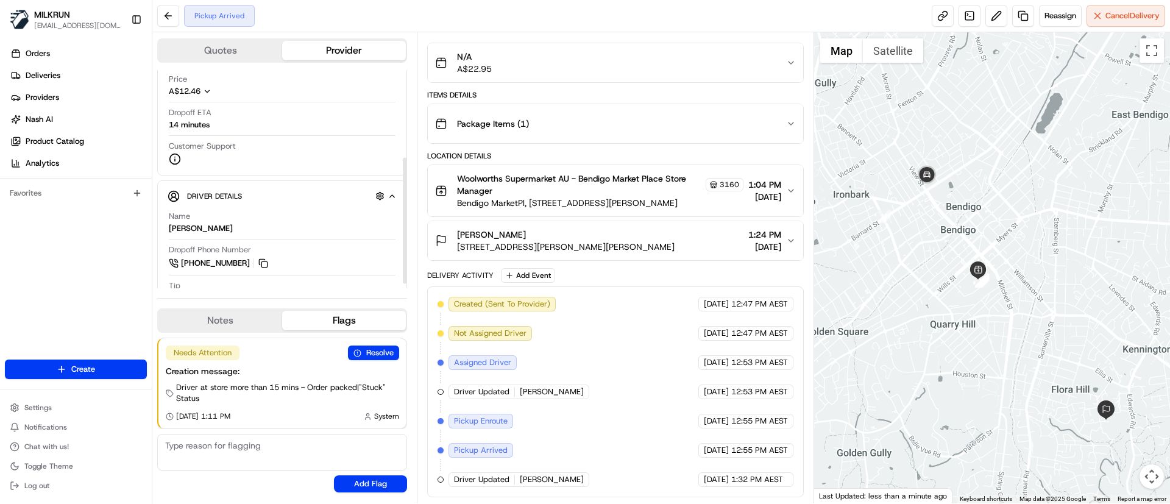
scroll to position [159, 0]
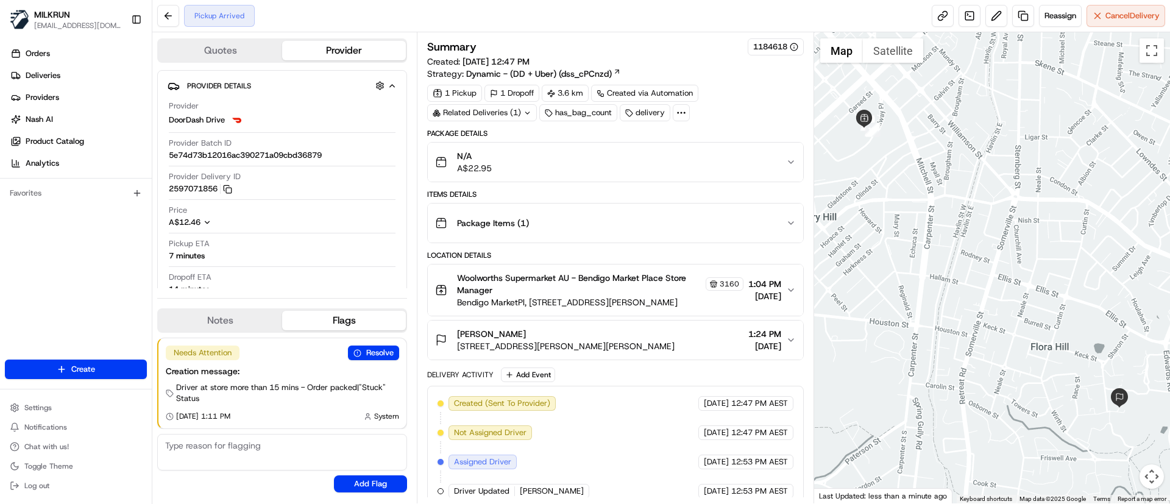
drag, startPoint x: 916, startPoint y: 187, endPoint x: 1009, endPoint y: 255, distance: 115.6
click at [1009, 255] on div at bounding box center [992, 267] width 357 height 471
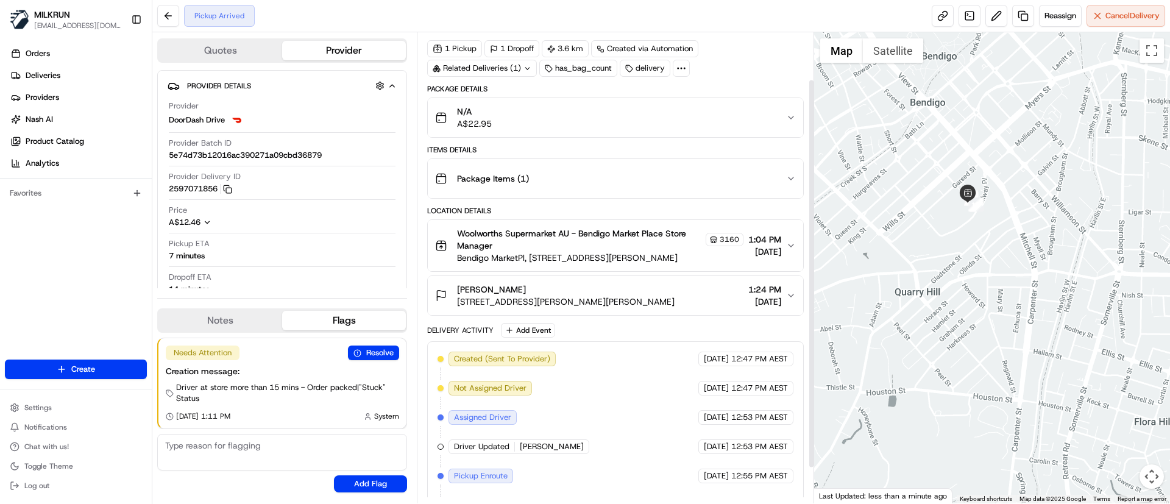
scroll to position [99, 0]
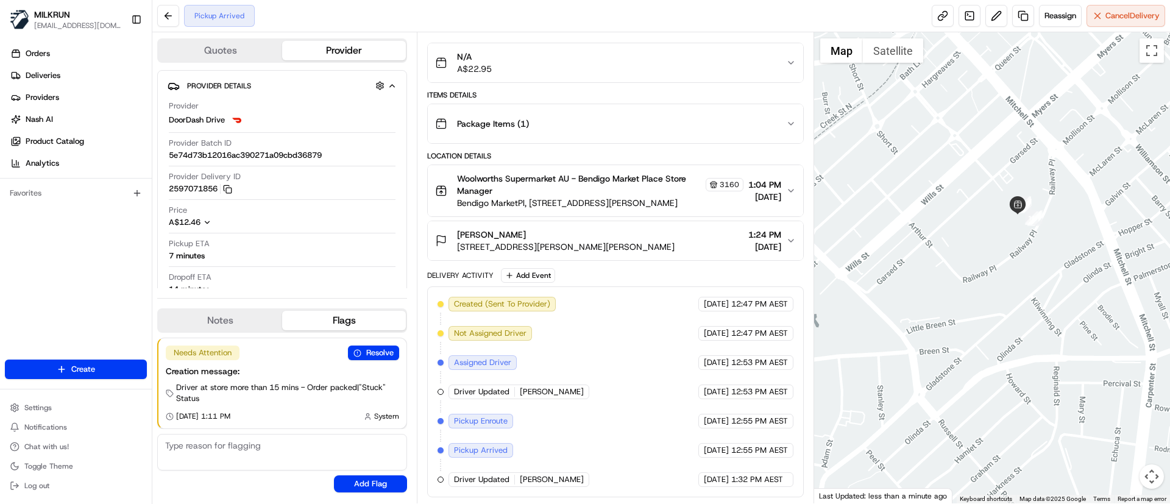
drag, startPoint x: 945, startPoint y: 190, endPoint x: 957, endPoint y: 250, distance: 61.4
click at [957, 250] on div at bounding box center [992, 267] width 357 height 471
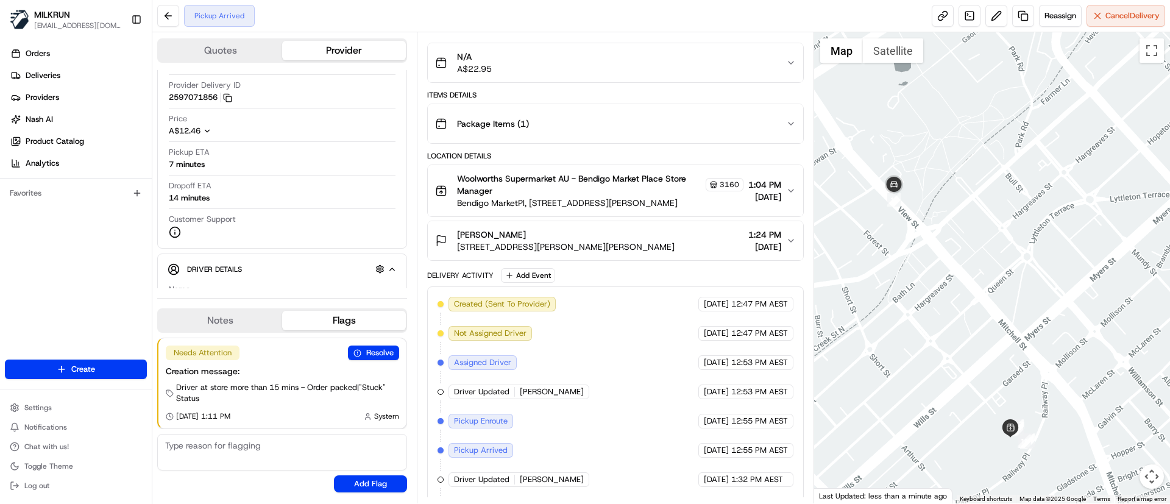
scroll to position [129, 0]
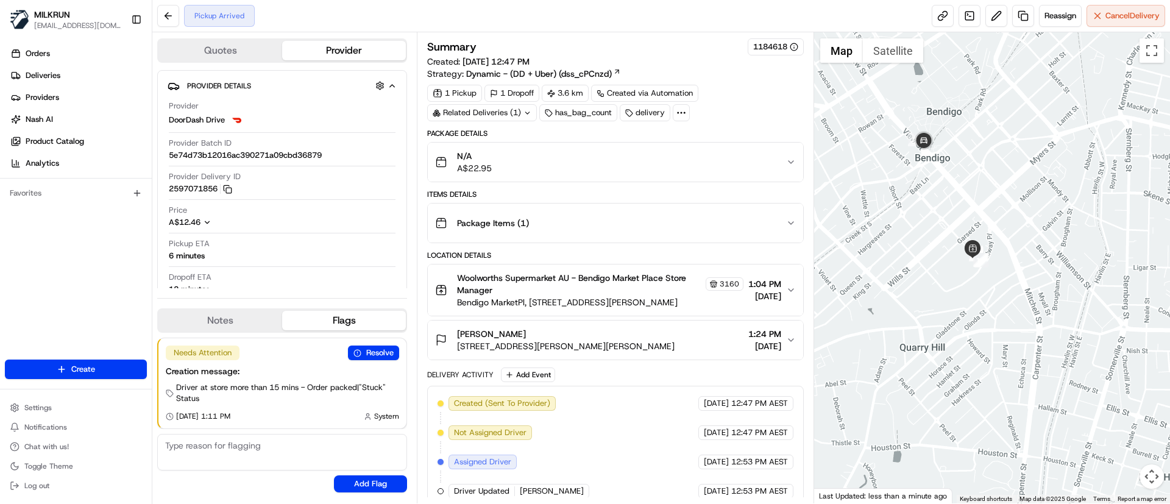
drag, startPoint x: 986, startPoint y: 270, endPoint x: 1058, endPoint y: 354, distance: 110.7
click at [1058, 354] on div at bounding box center [992, 267] width 357 height 471
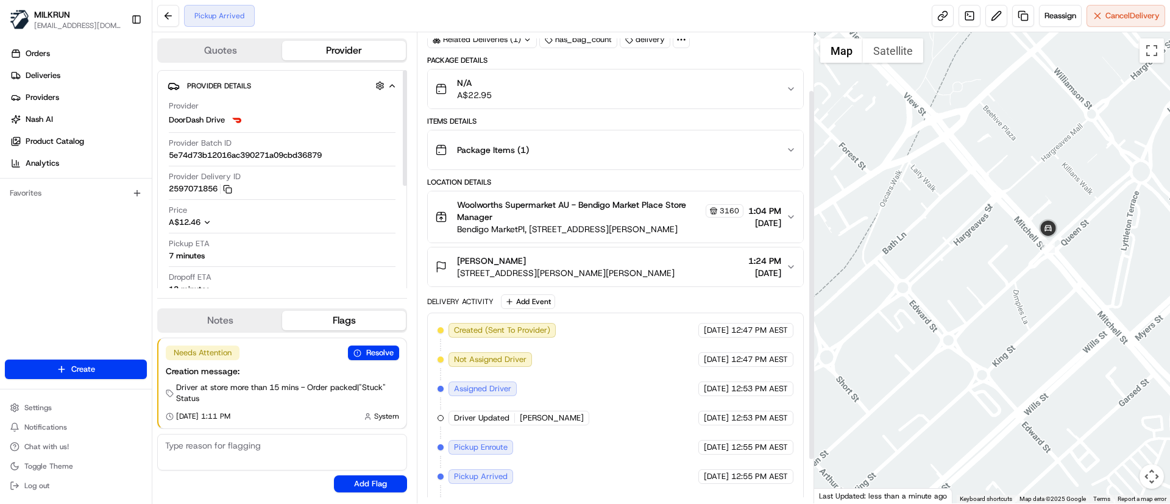
scroll to position [129, 0]
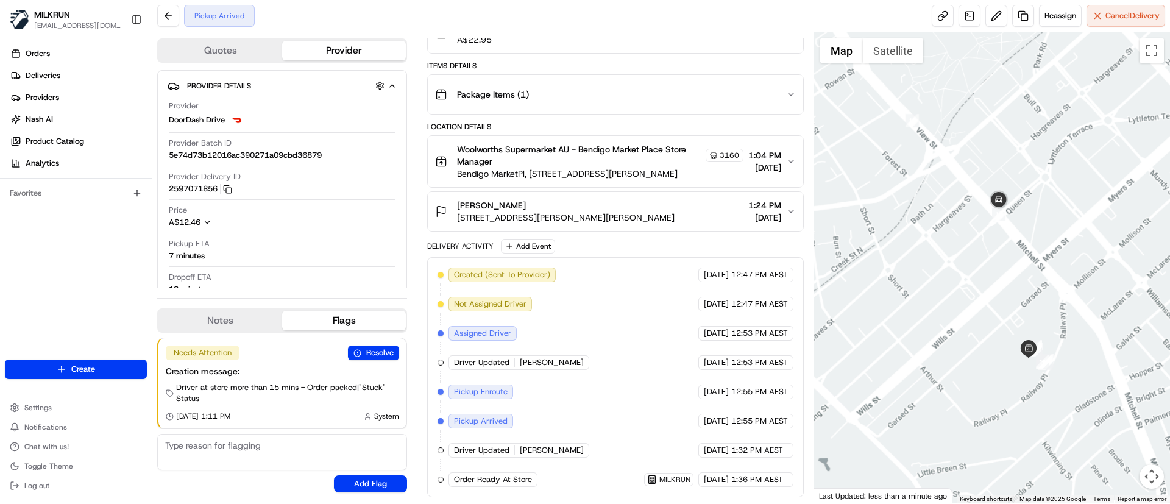
drag, startPoint x: 1018, startPoint y: 318, endPoint x: 964, endPoint y: 277, distance: 67.9
click at [964, 277] on div at bounding box center [992, 267] width 357 height 471
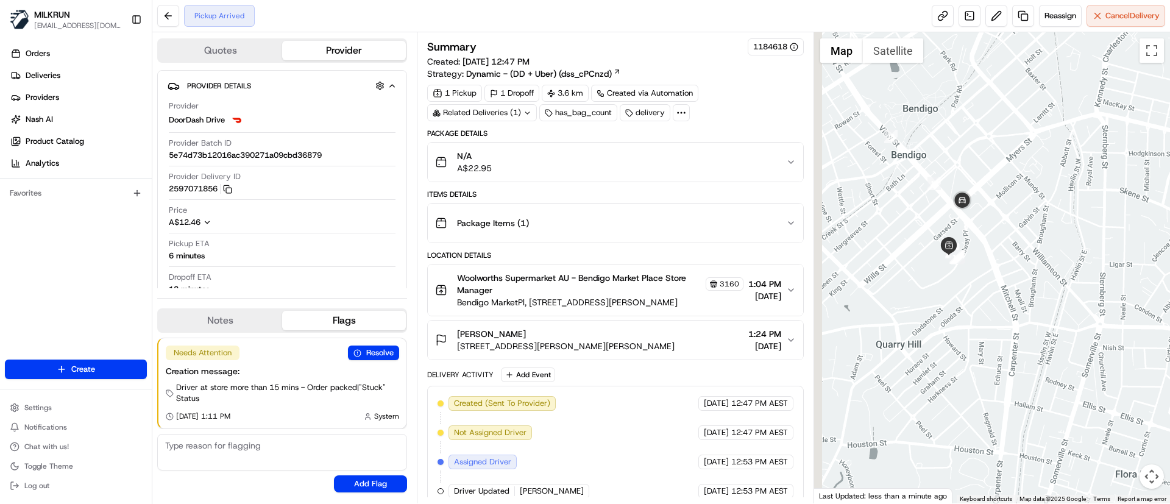
drag, startPoint x: 908, startPoint y: 144, endPoint x: 998, endPoint y: 285, distance: 166.9
click at [998, 285] on div at bounding box center [992, 267] width 357 height 471
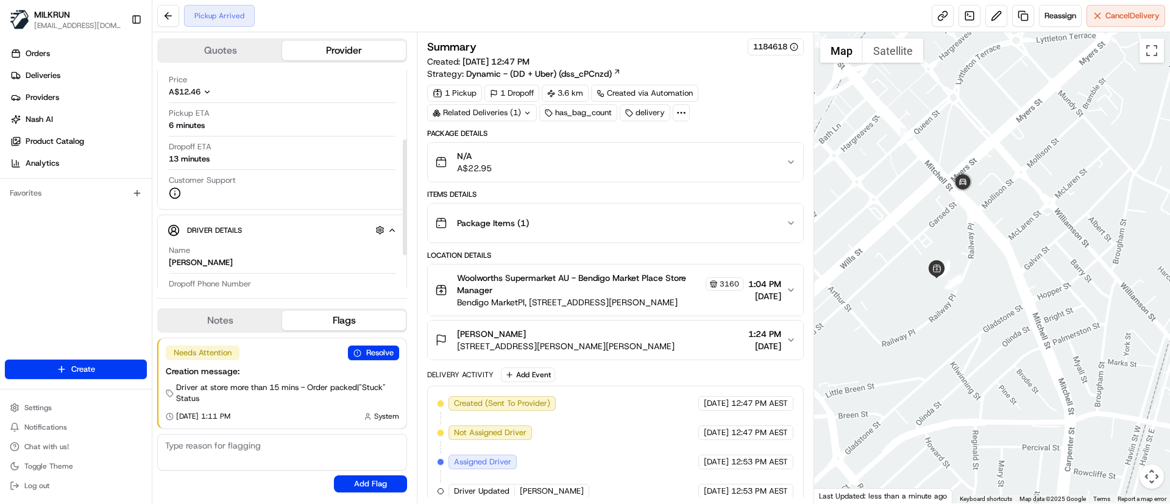
scroll to position [91, 0]
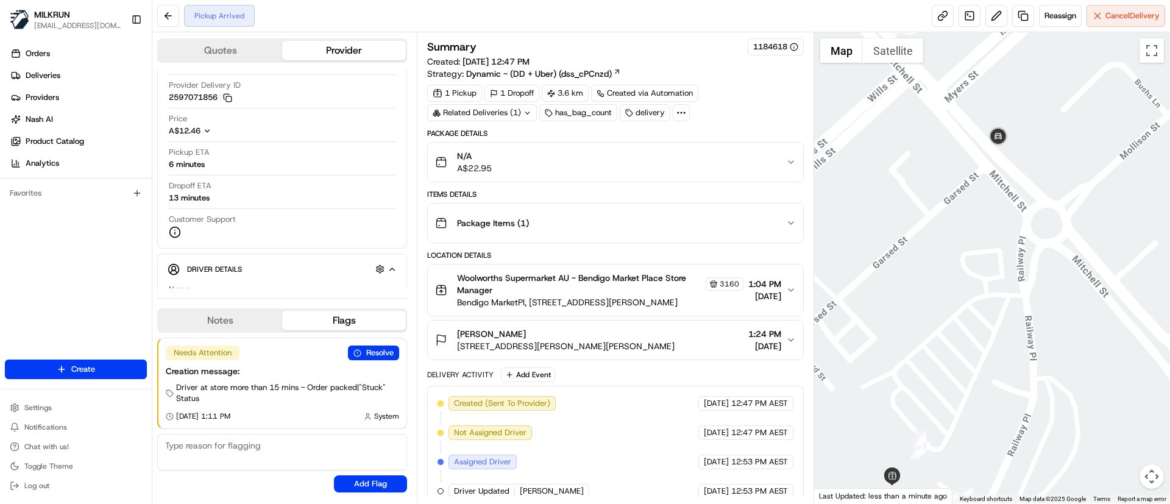
drag, startPoint x: 1008, startPoint y: 255, endPoint x: 1165, endPoint y: 346, distance: 181.9
click at [1165, 346] on div at bounding box center [992, 267] width 357 height 471
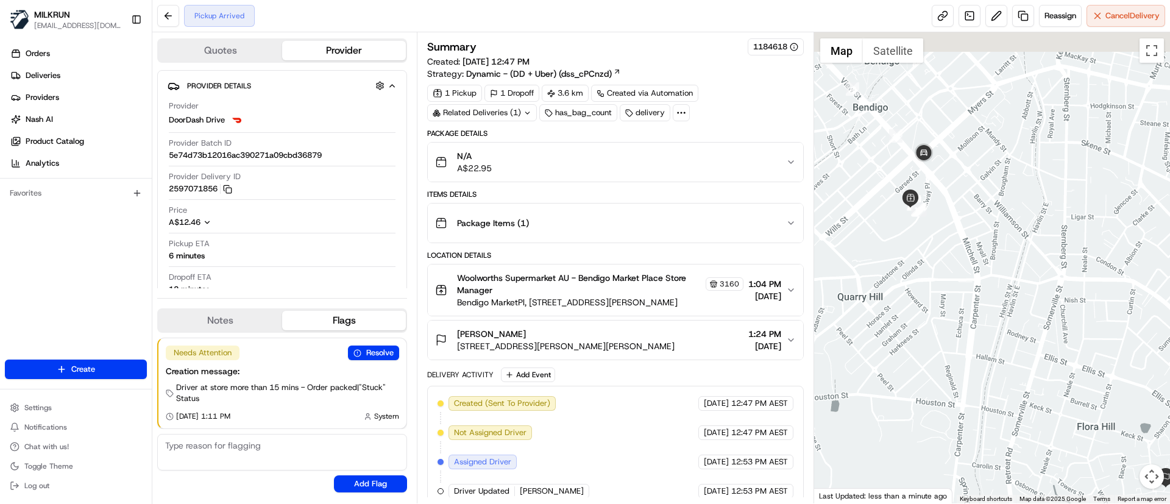
drag, startPoint x: 898, startPoint y: 169, endPoint x: 976, endPoint y: 293, distance: 146.8
click at [976, 293] on div at bounding box center [992, 267] width 357 height 471
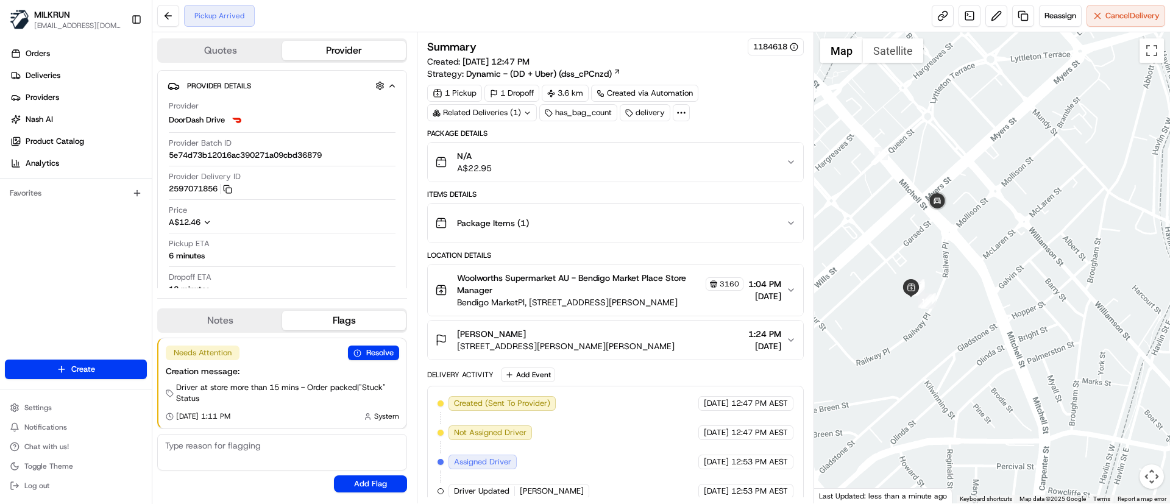
drag, startPoint x: 1000, startPoint y: 252, endPoint x: 1026, endPoint y: 290, distance: 46.0
click at [1026, 290] on div at bounding box center [992, 267] width 357 height 471
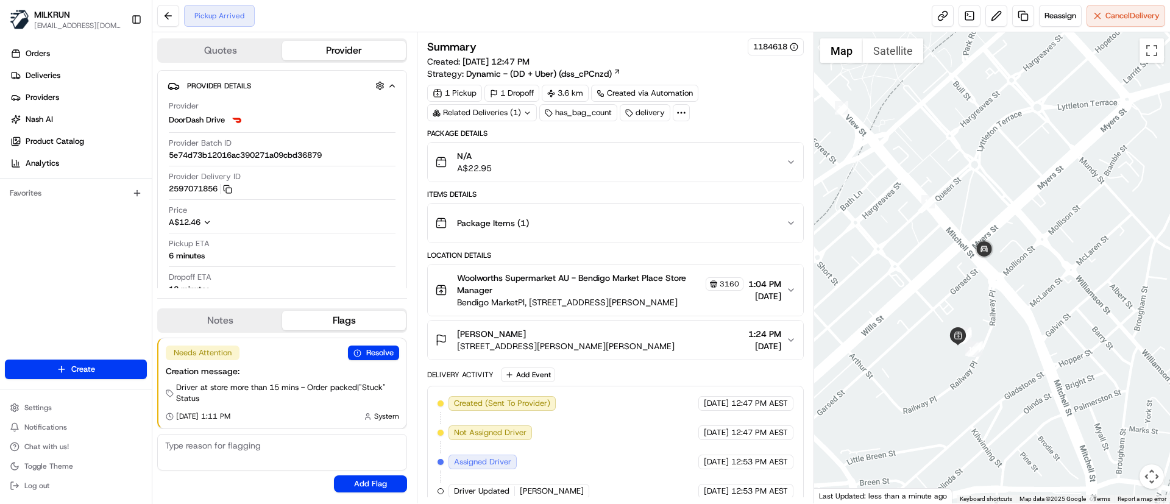
drag, startPoint x: 836, startPoint y: 210, endPoint x: 883, endPoint y: 258, distance: 67.2
click at [883, 258] on div at bounding box center [992, 267] width 357 height 471
